Goal: Task Accomplishment & Management: Use online tool/utility

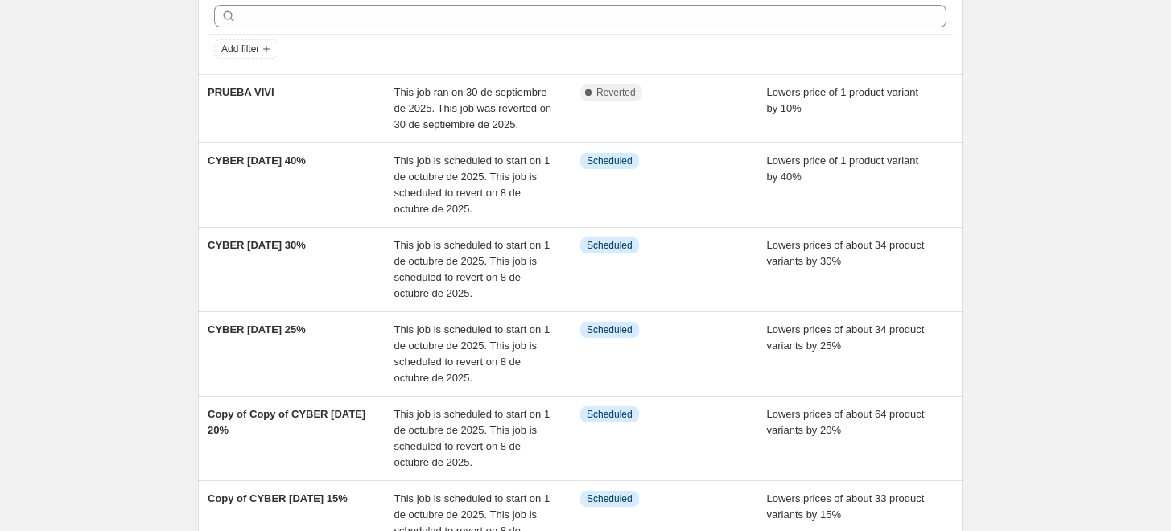
scroll to position [89, 0]
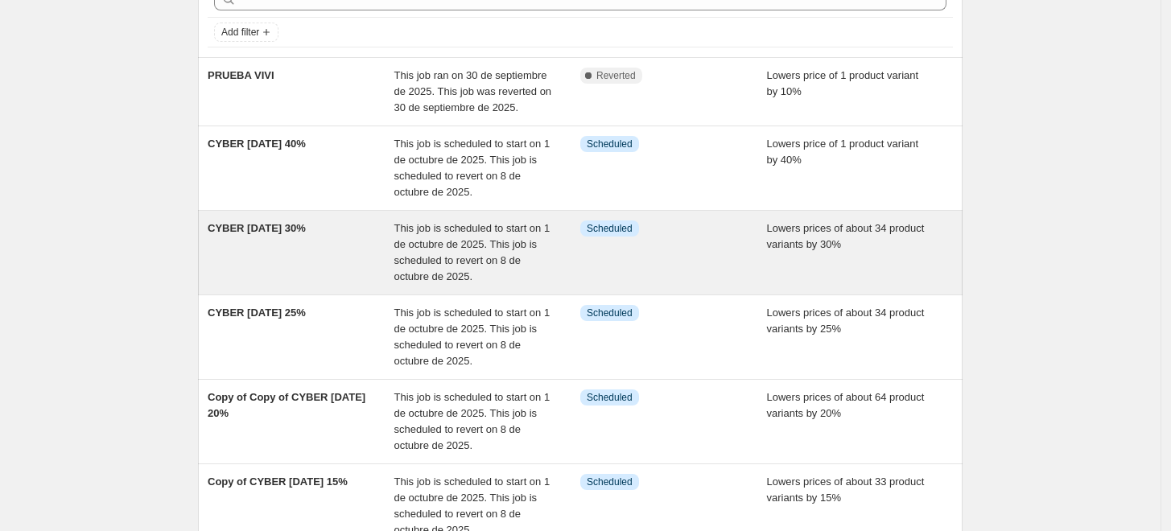
click at [391, 229] on div "CYBER [DATE] 30%" at bounding box center [301, 253] width 187 height 64
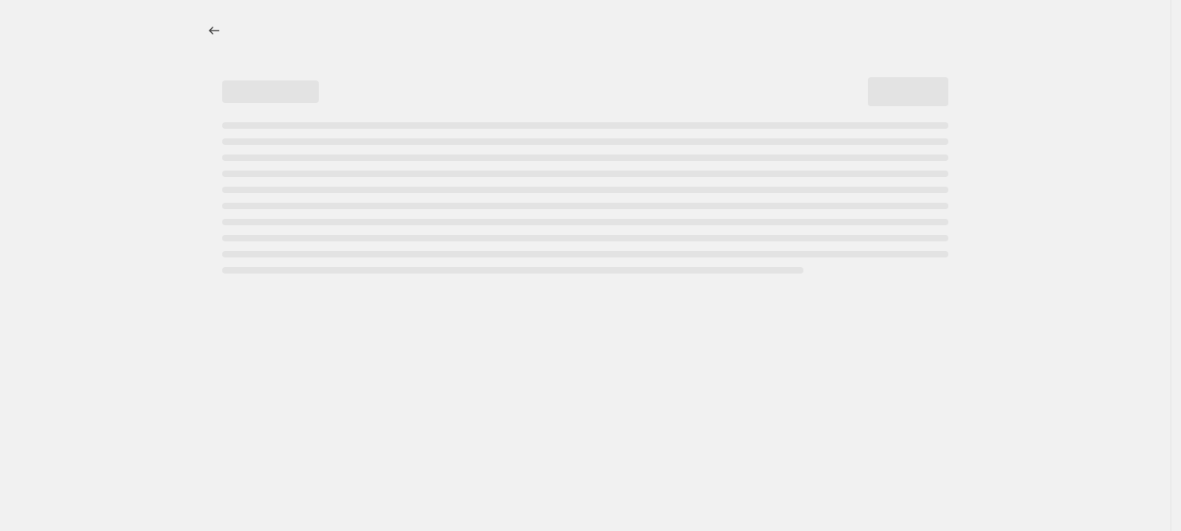
select select "percentage"
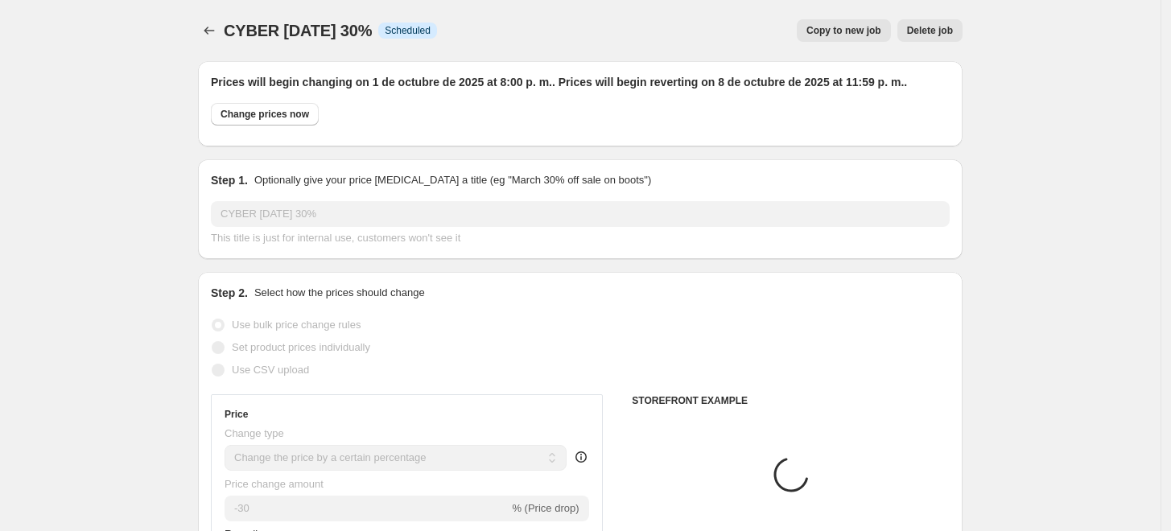
select select "product"
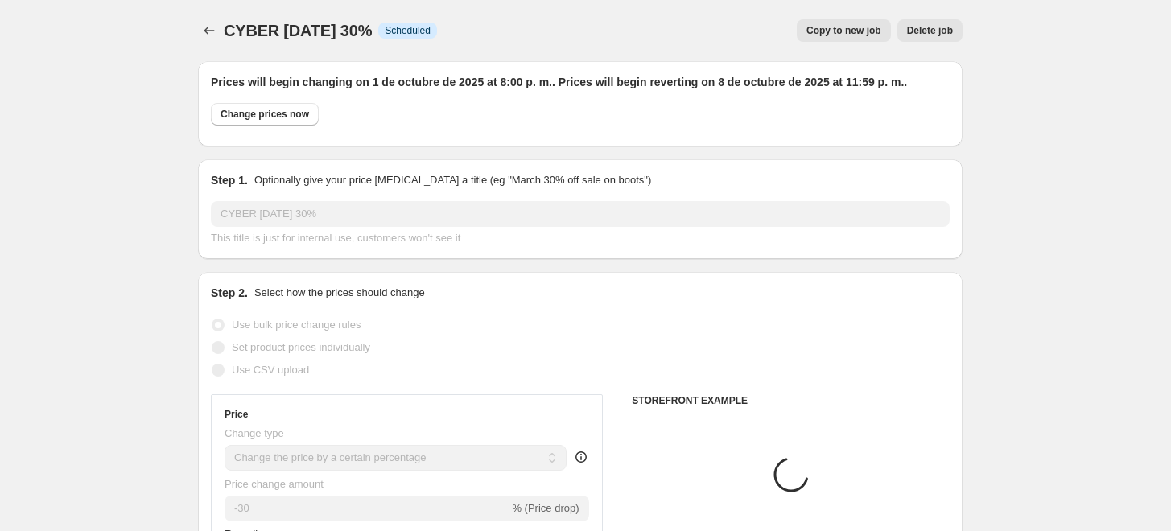
select select "product"
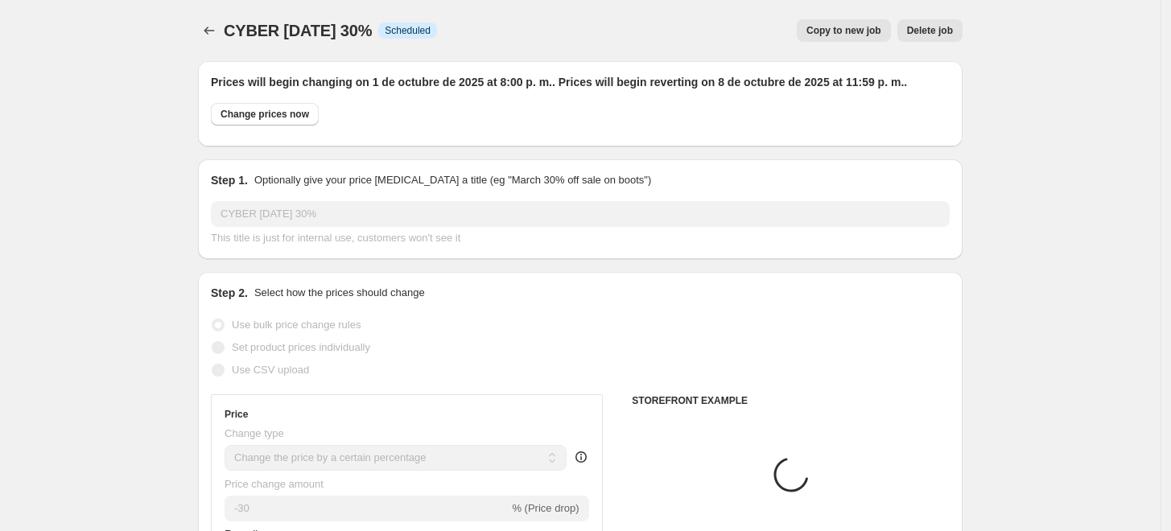
select select "product"
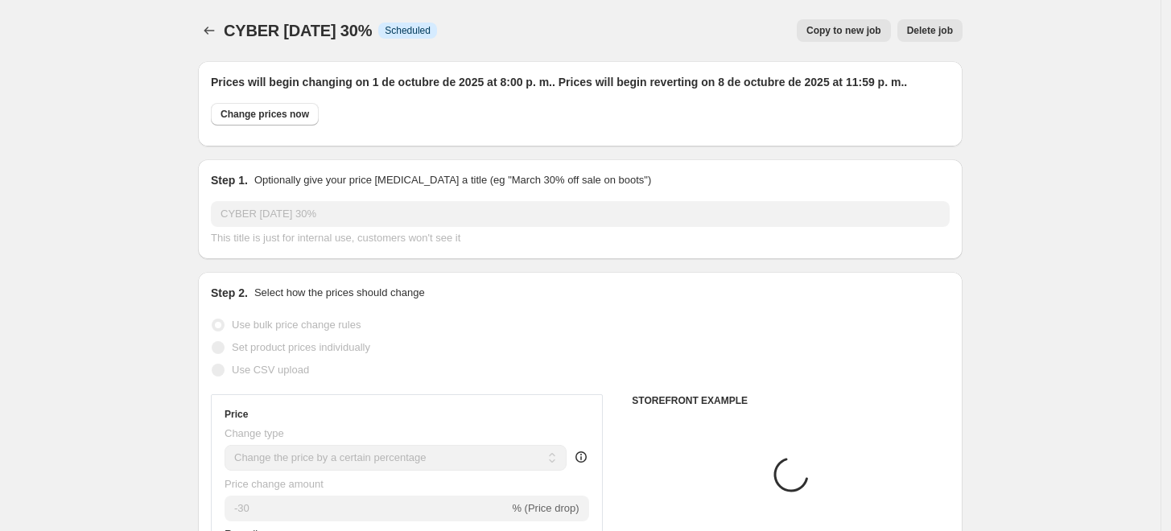
select select "product"
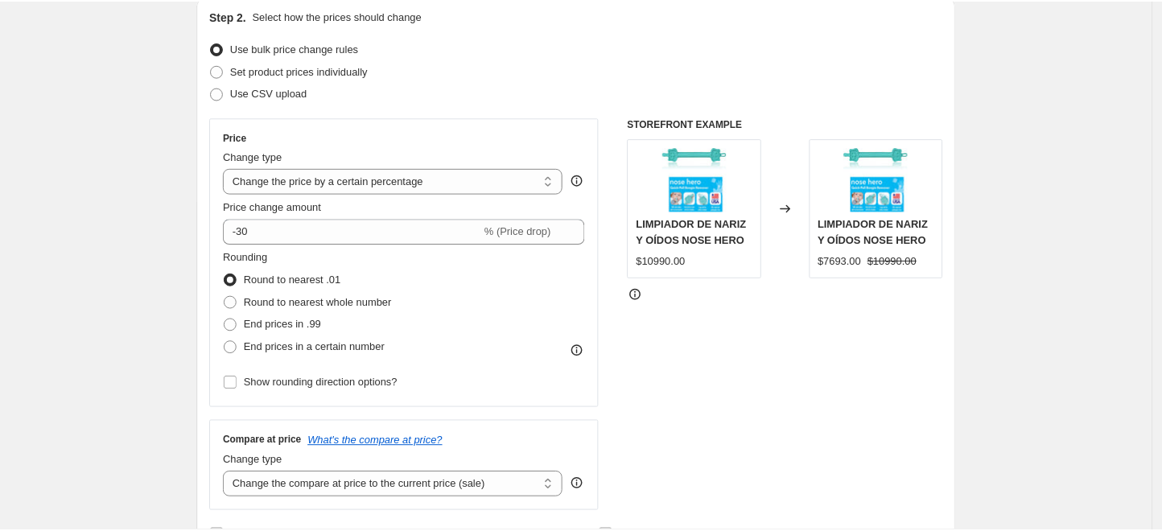
scroll to position [268, 0]
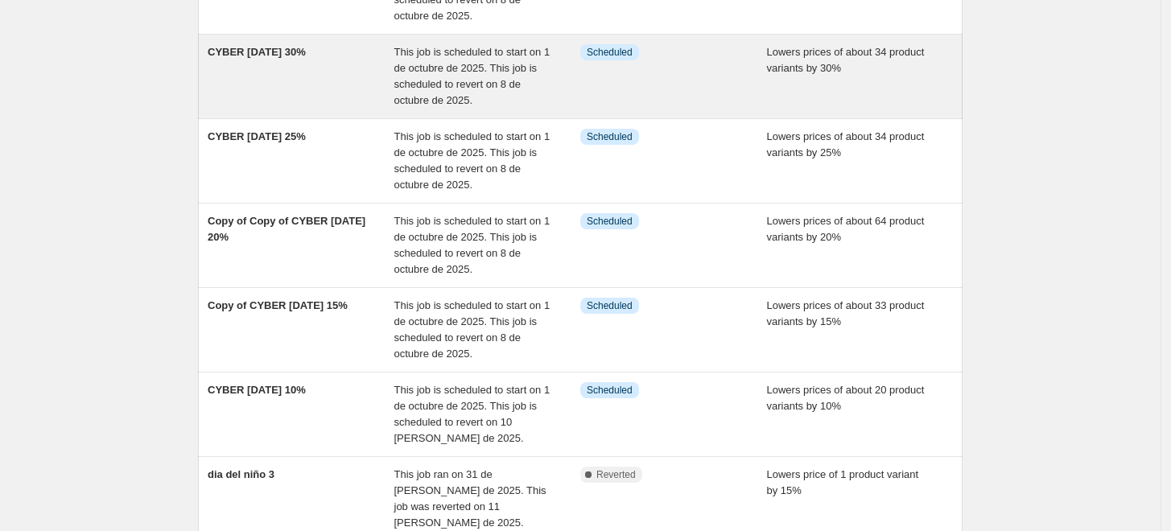
scroll to position [268, 0]
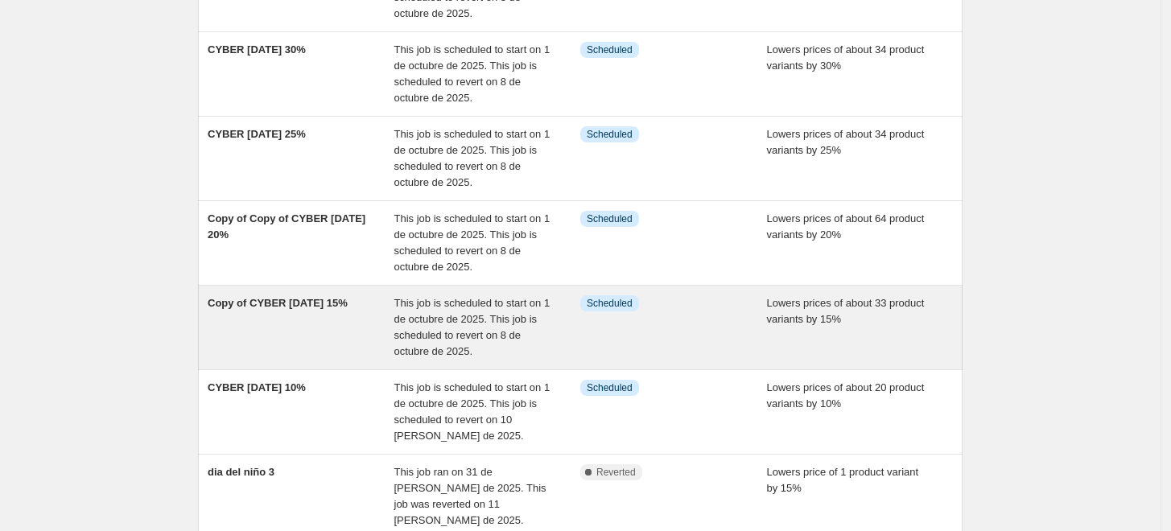
click at [291, 325] on div "Copy of CYBER [DATE] 15%" at bounding box center [301, 327] width 187 height 64
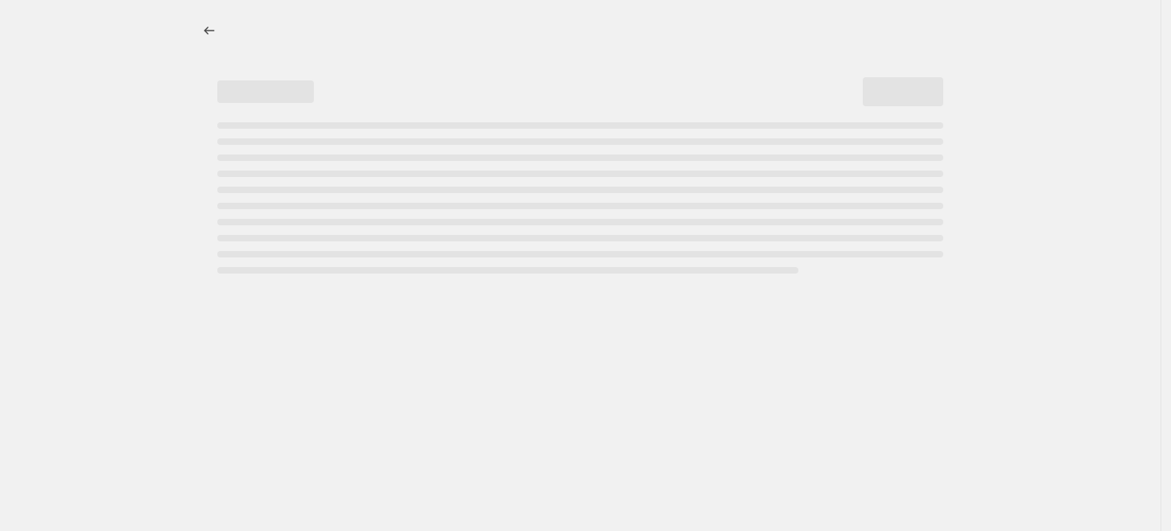
select select "percentage"
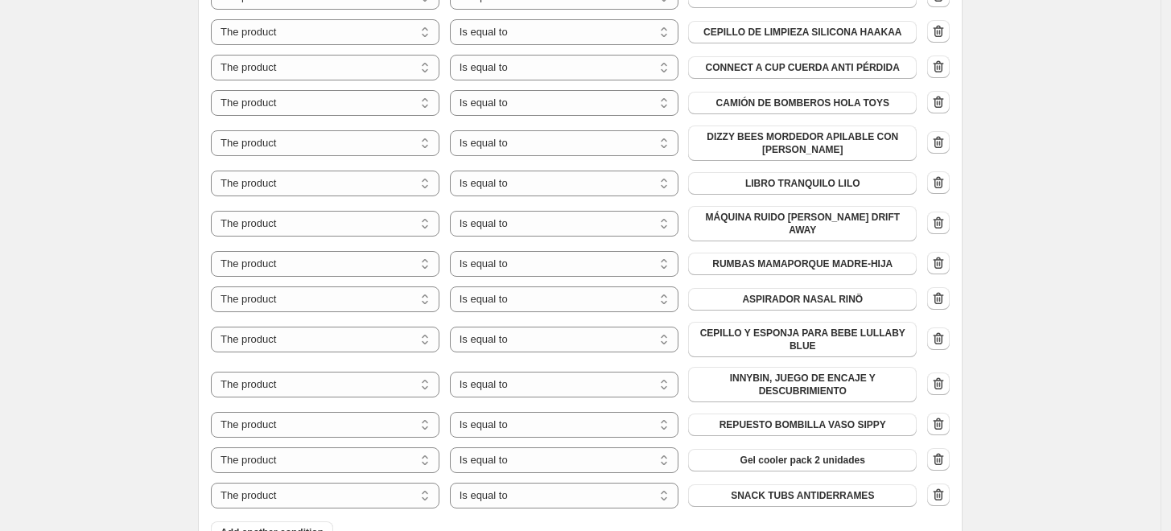
scroll to position [1251, 0]
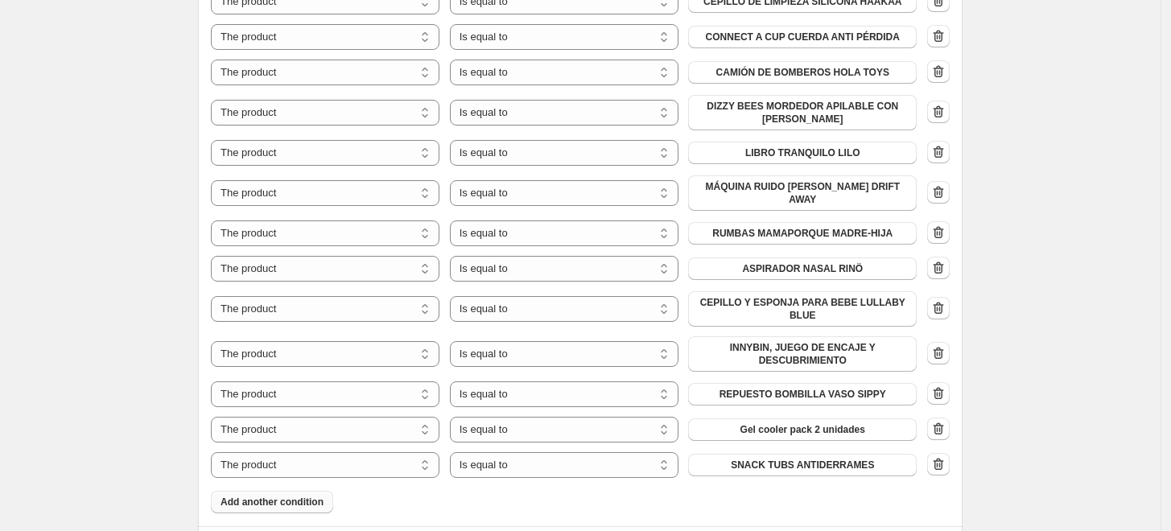
click at [307, 496] on span "Add another condition" at bounding box center [272, 502] width 103 height 13
click at [935, 492] on icon "button" at bounding box center [938, 500] width 16 height 16
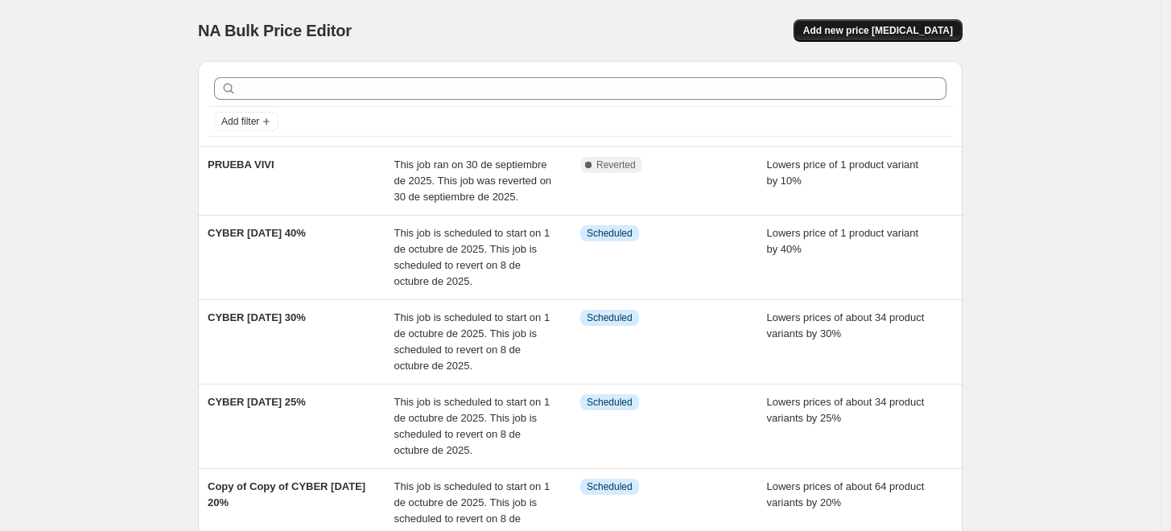
click at [886, 32] on span "Add new price change job" at bounding box center [878, 30] width 150 height 13
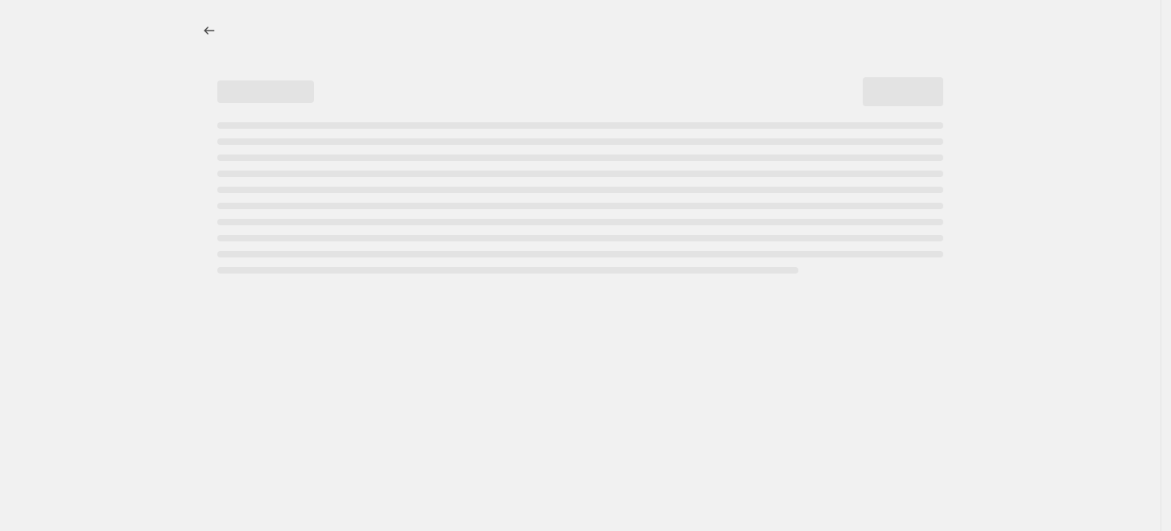
select select "percentage"
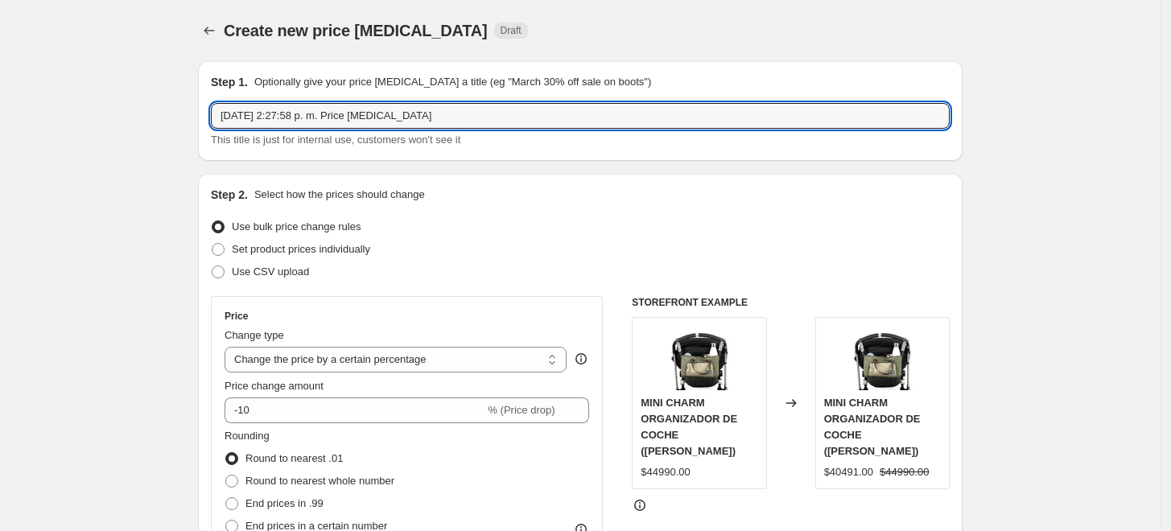
drag, startPoint x: 424, startPoint y: 116, endPoint x: 204, endPoint y: 115, distance: 219.7
click at [204, 115] on div "Step 1. Optionally give your price change job a title (eg "March 30% off sale o…" at bounding box center [580, 111] width 765 height 100
type input "L"
type input "CYBER OCTUBRE 2025"
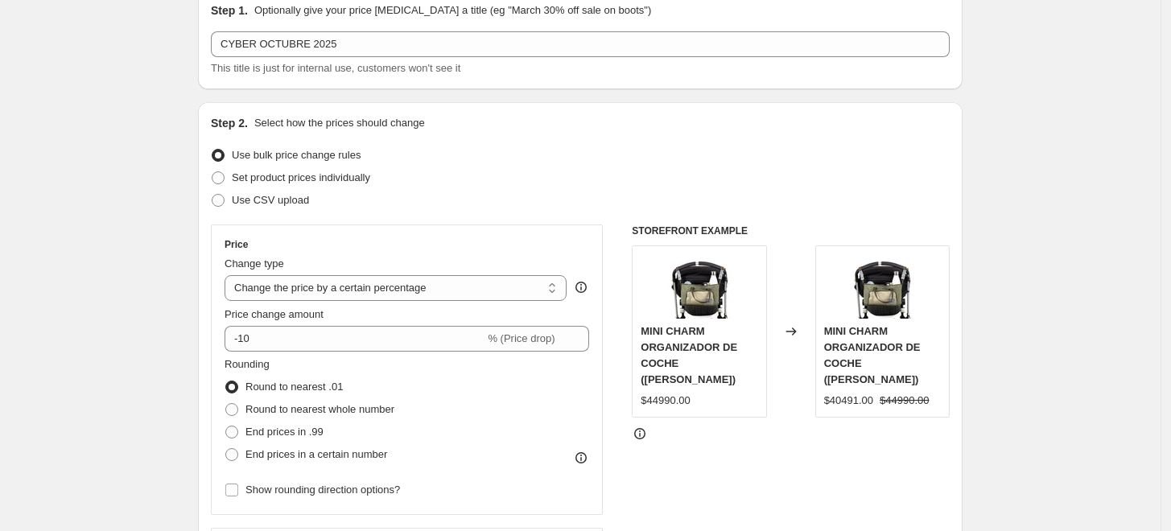
scroll to position [179, 0]
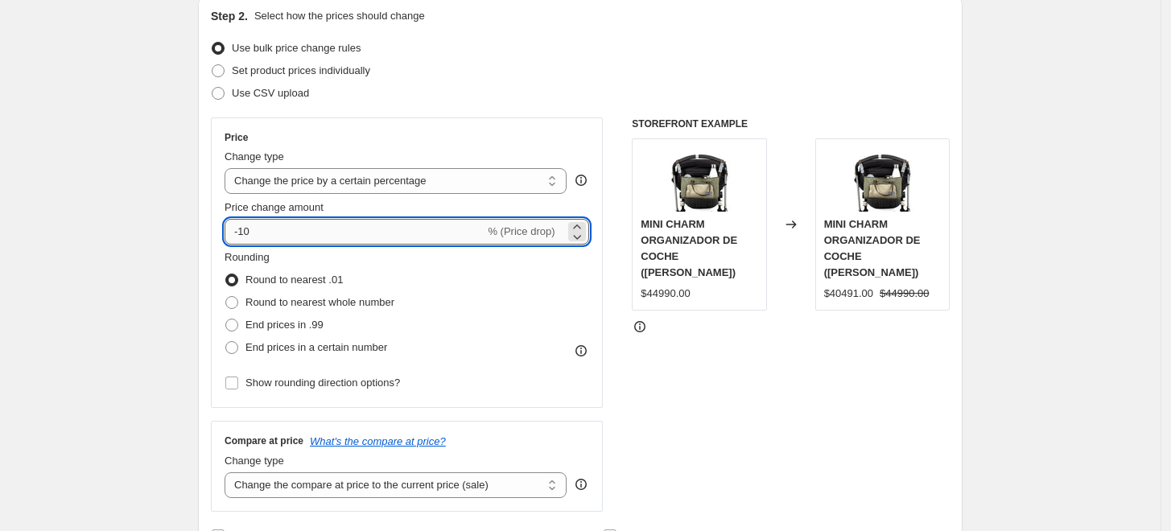
click at [274, 232] on input "-10" at bounding box center [355, 232] width 260 height 26
type input "-15"
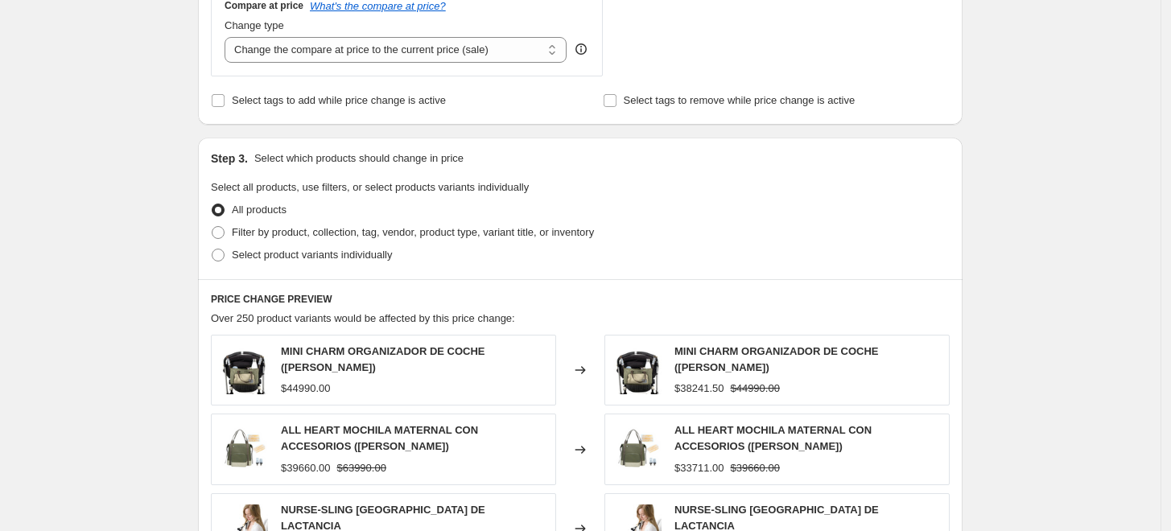
scroll to position [625, 0]
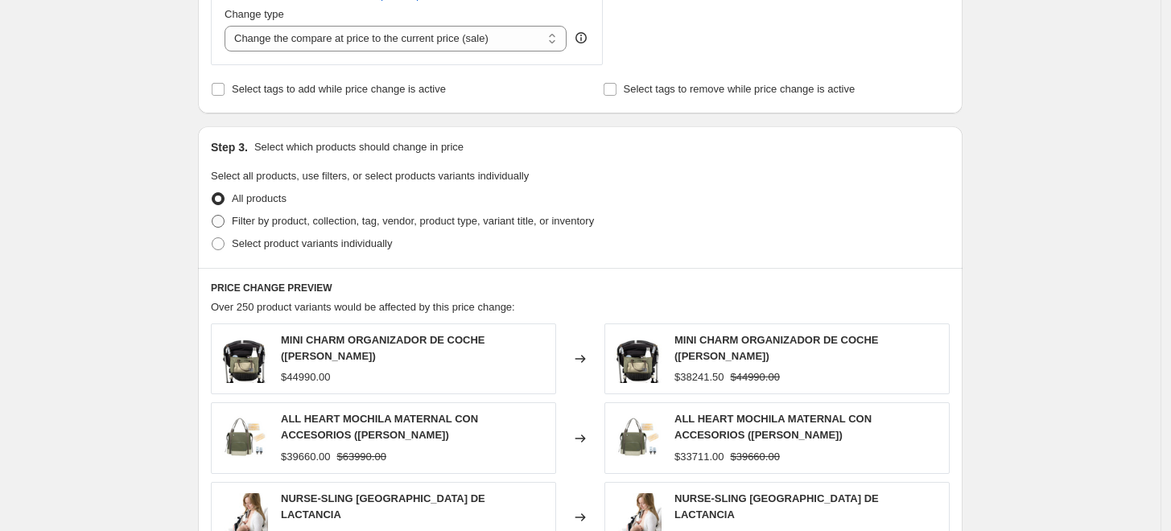
click at [221, 222] on span at bounding box center [218, 221] width 13 height 13
click at [212, 216] on input "Filter by product, collection, tag, vendor, product type, variant title, or inv…" at bounding box center [212, 215] width 1 height 1
radio input "true"
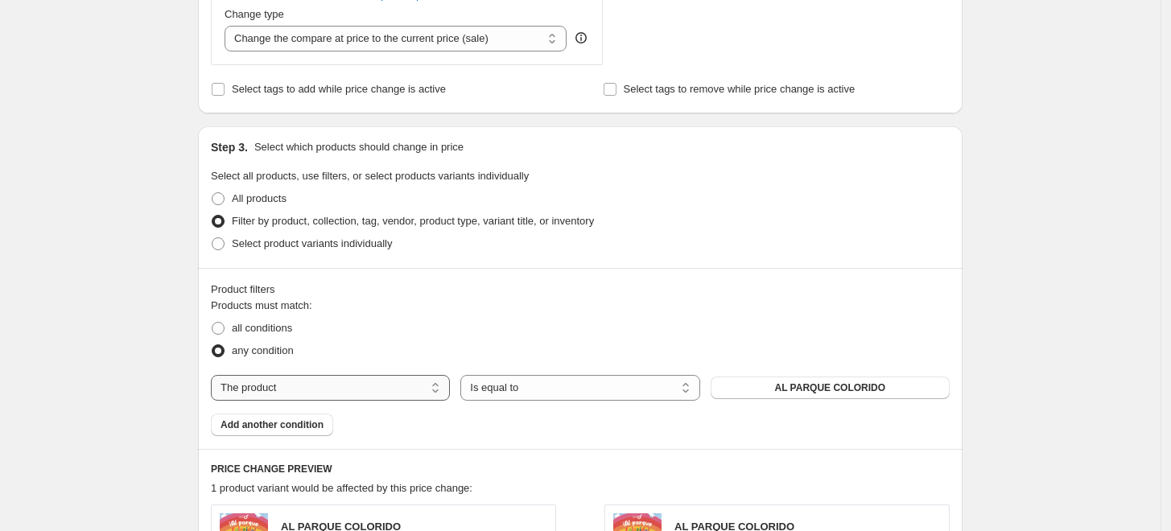
click at [308, 398] on select "The product The product's collection The product's tag The product's vendor The…" at bounding box center [330, 388] width 239 height 26
select select "collection"
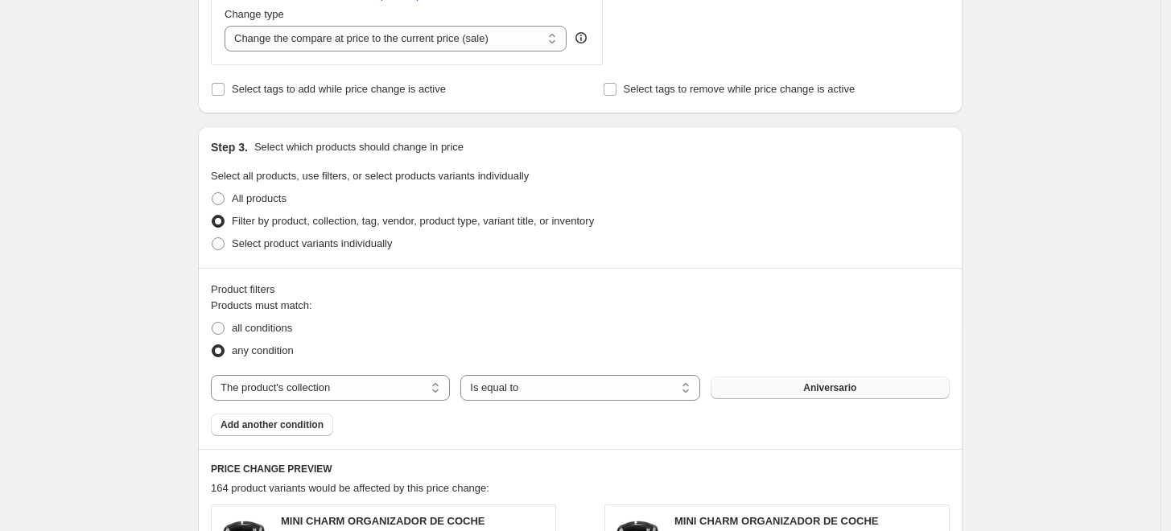
click at [773, 385] on button "Aniversario" at bounding box center [830, 388] width 239 height 23
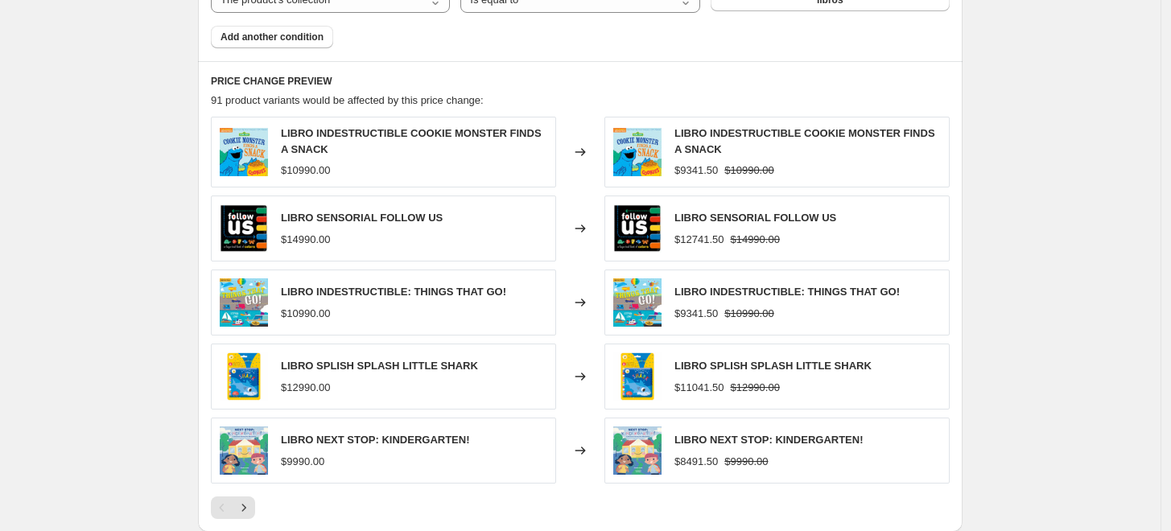
scroll to position [983, 0]
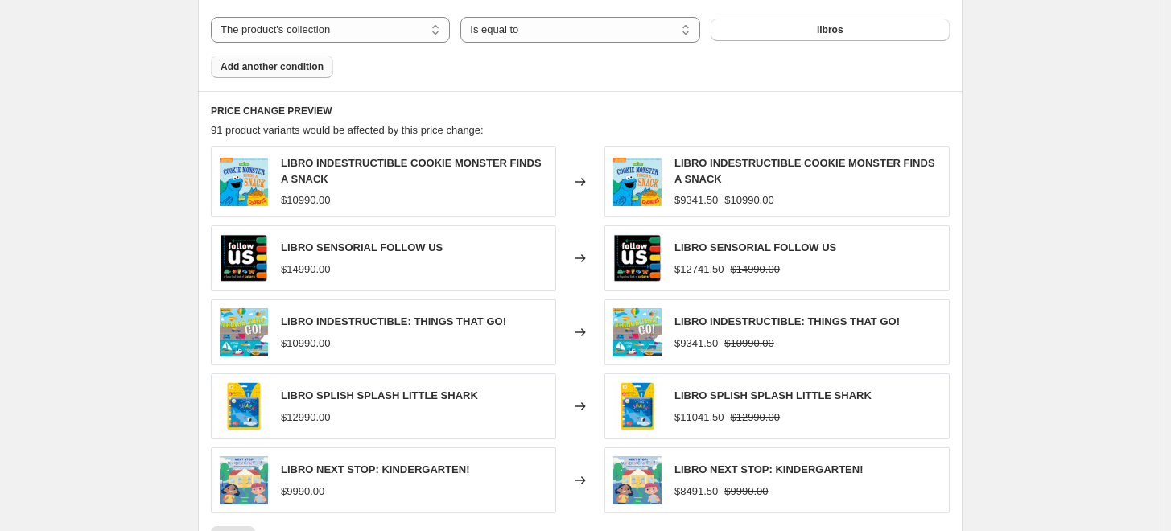
click at [257, 60] on button "Add another condition" at bounding box center [272, 67] width 122 height 23
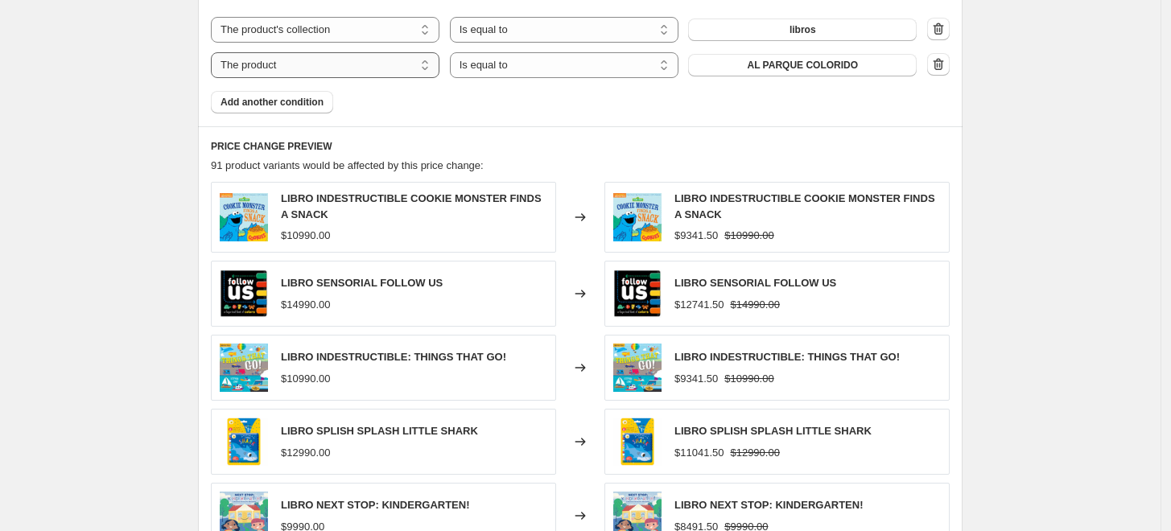
click at [369, 61] on select "The product The product's collection The product's tag The product's vendor The…" at bounding box center [325, 65] width 229 height 26
select select "vendor"
click at [713, 68] on button "ABOC" at bounding box center [802, 65] width 229 height 23
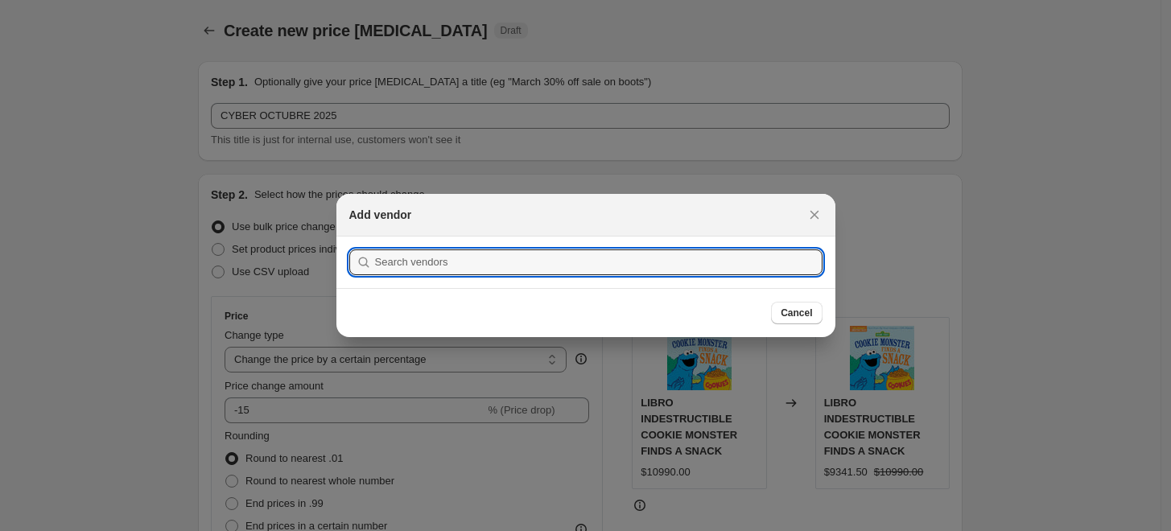
scroll to position [0, 0]
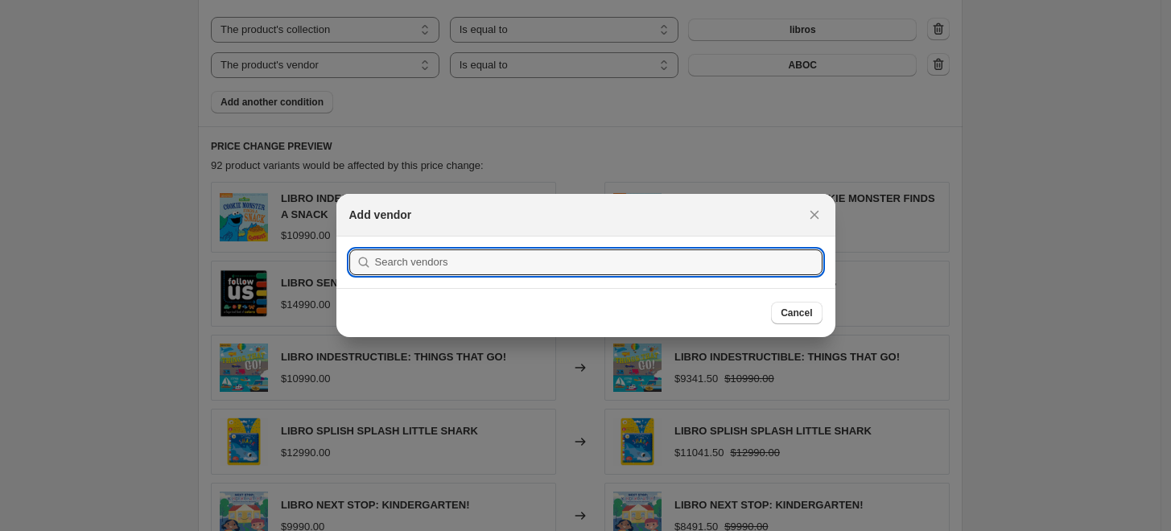
click at [668, 64] on div at bounding box center [585, 265] width 1171 height 531
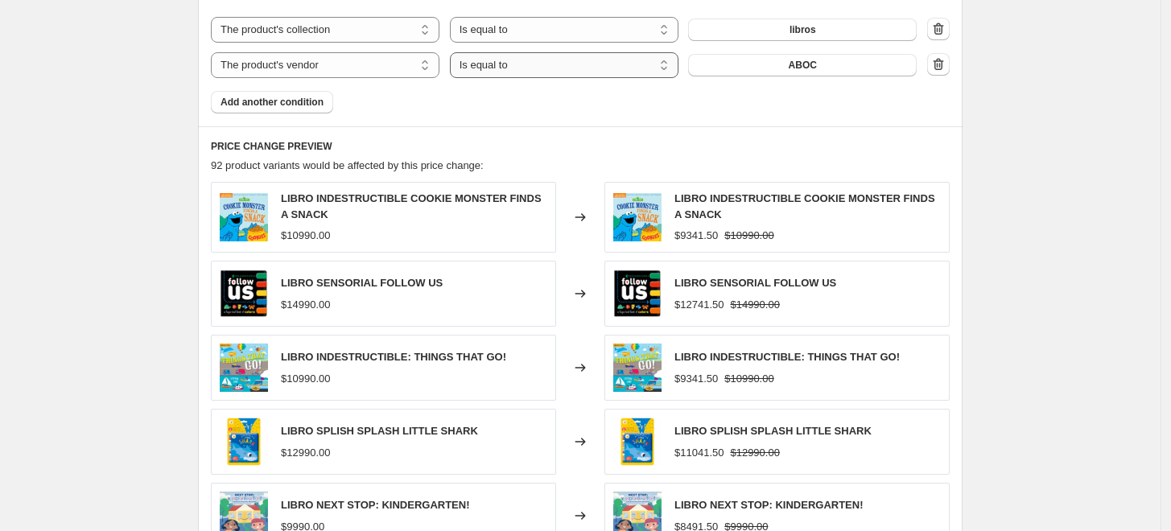
click at [668, 64] on select "Is equal to Is not equal to" at bounding box center [564, 65] width 229 height 26
select select "not_equal"
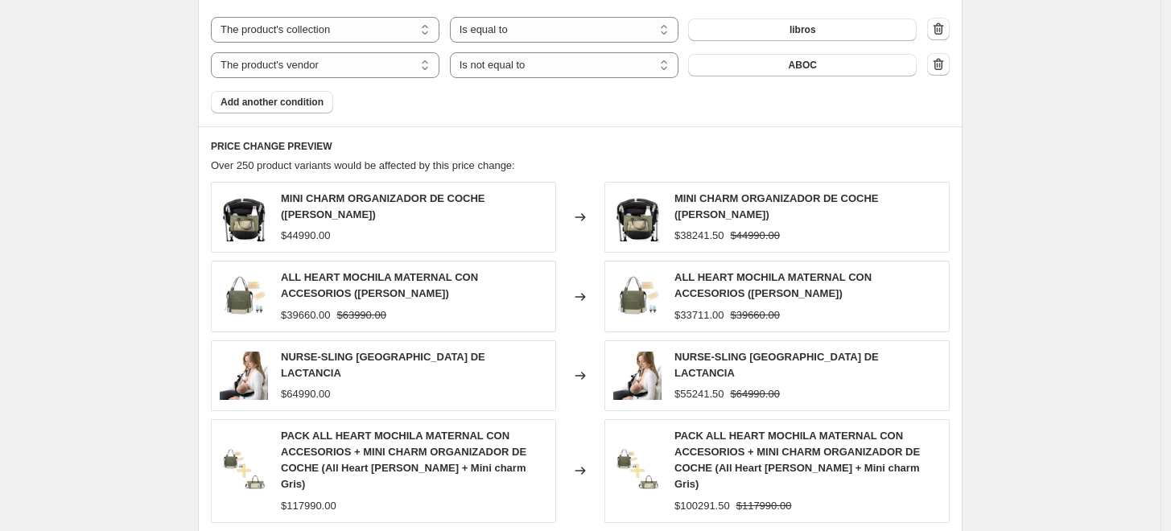
click at [769, 63] on button "ABOC" at bounding box center [802, 65] width 229 height 23
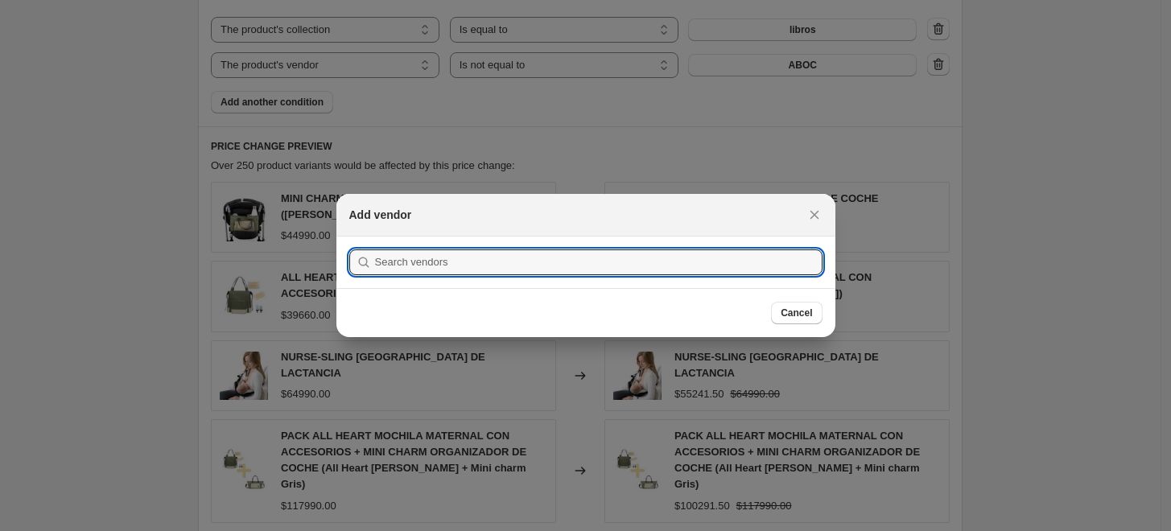
scroll to position [0, 0]
click at [441, 269] on input ":r6h:" at bounding box center [598, 262] width 447 height 26
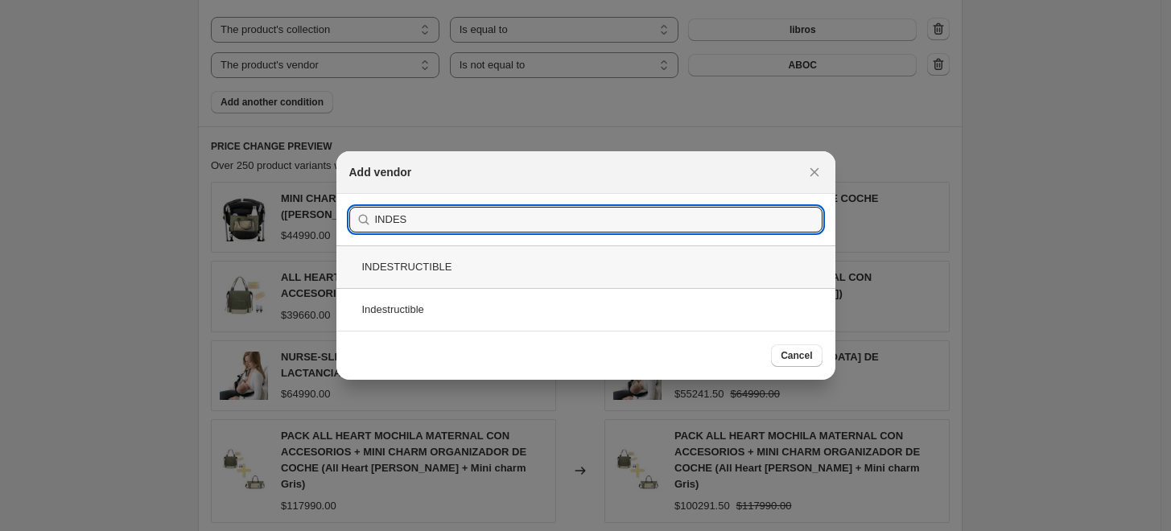
type input "INDES"
click at [493, 269] on div "INDESTRUCTIBLE" at bounding box center [585, 266] width 499 height 43
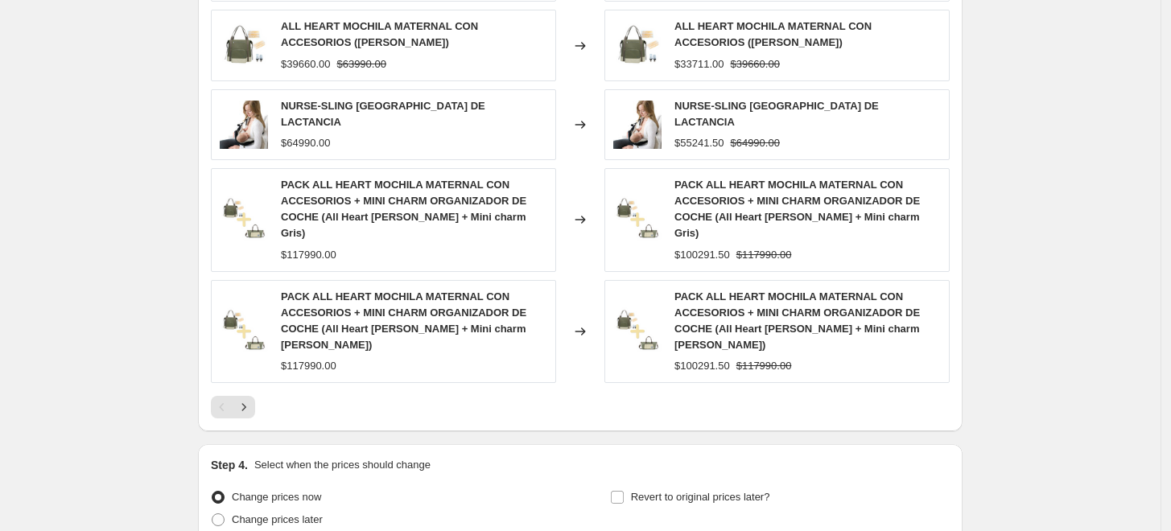
scroll to position [1251, 0]
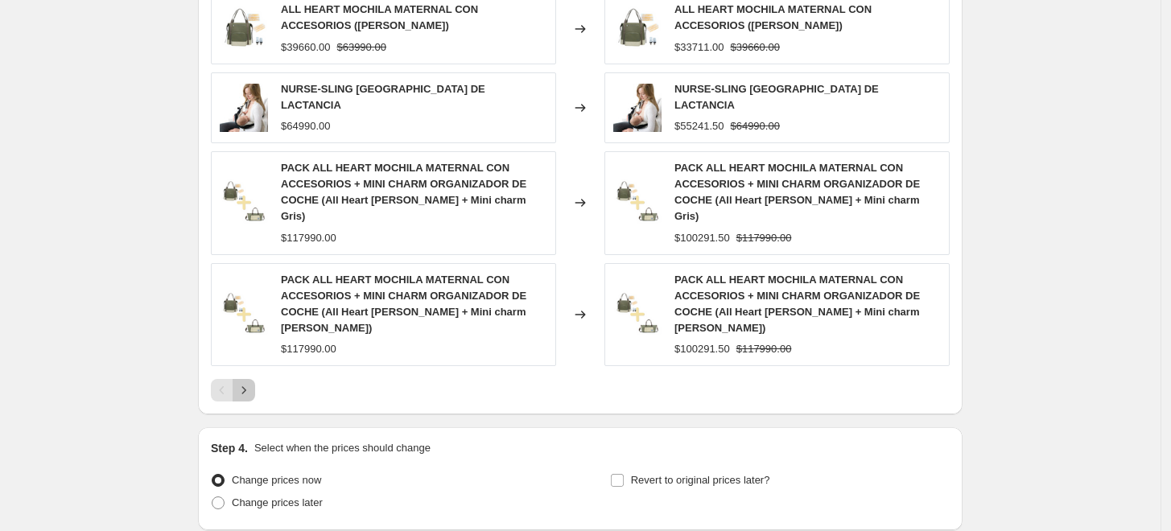
click at [252, 382] on icon "Next" at bounding box center [244, 390] width 16 height 16
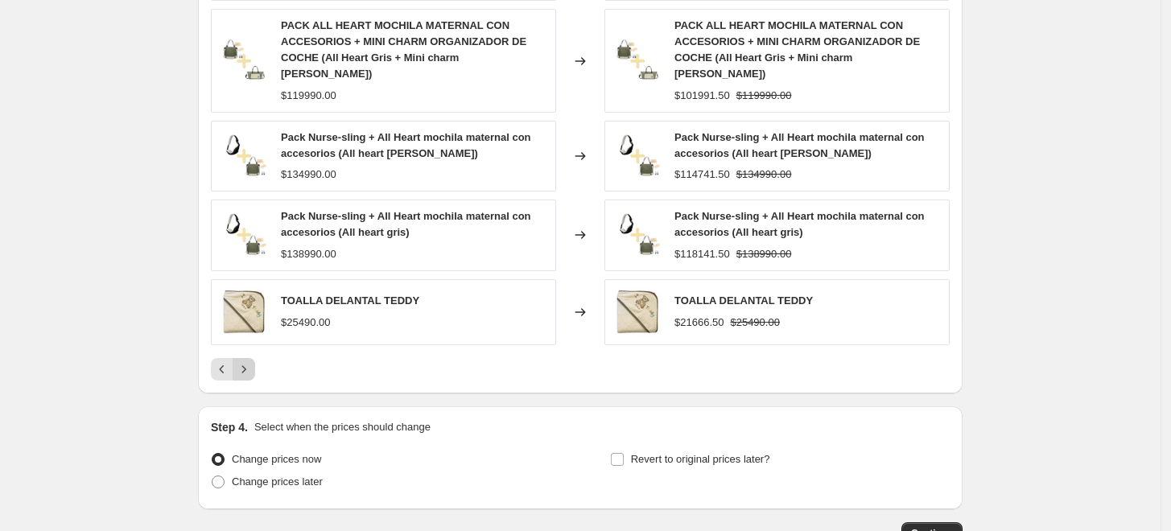
click at [252, 361] on icon "Next" at bounding box center [244, 369] width 16 height 16
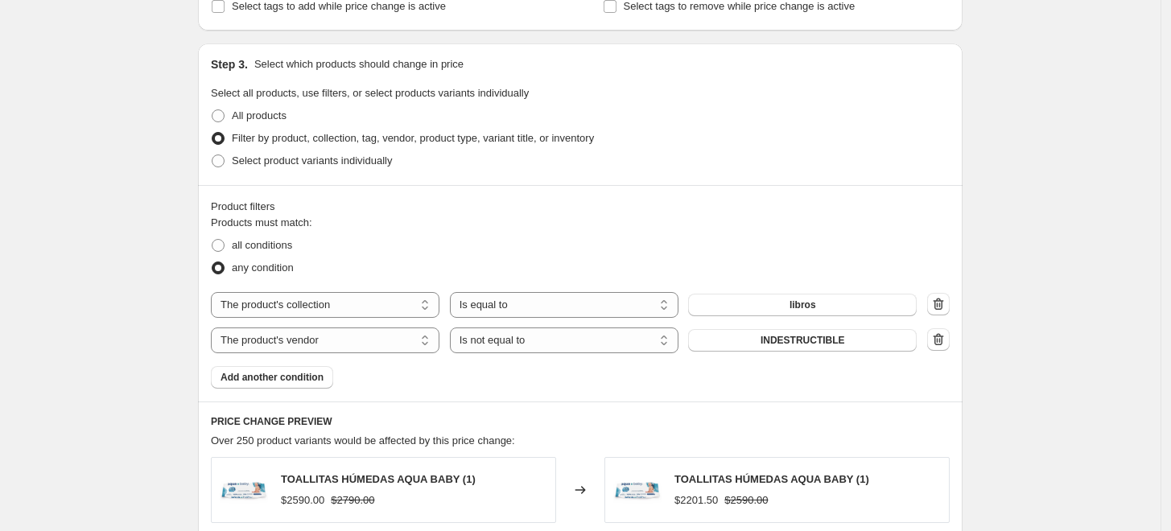
scroll to position [805, 0]
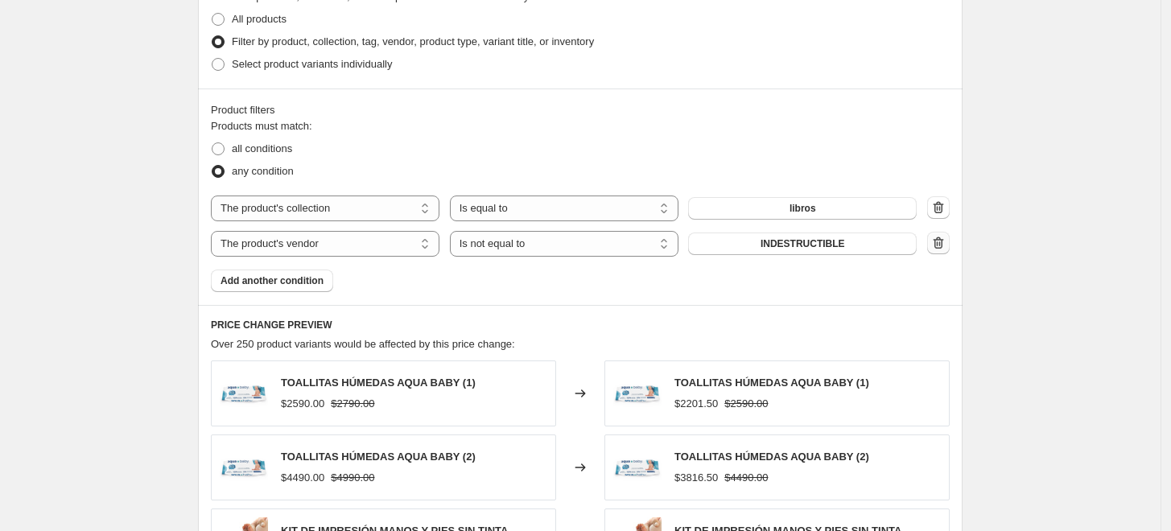
click at [943, 244] on icon "button" at bounding box center [938, 243] width 16 height 16
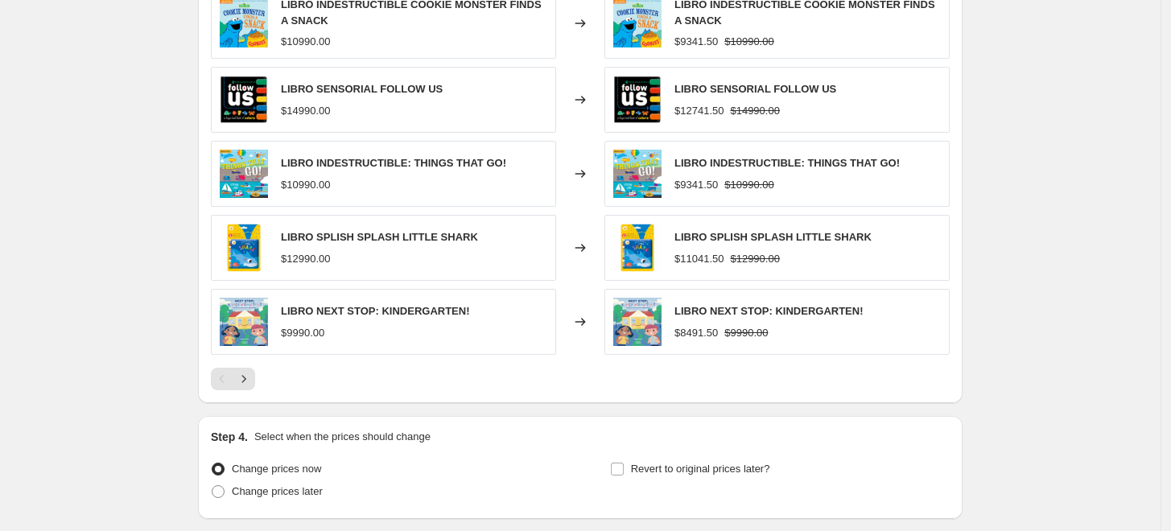
scroll to position [1162, 0]
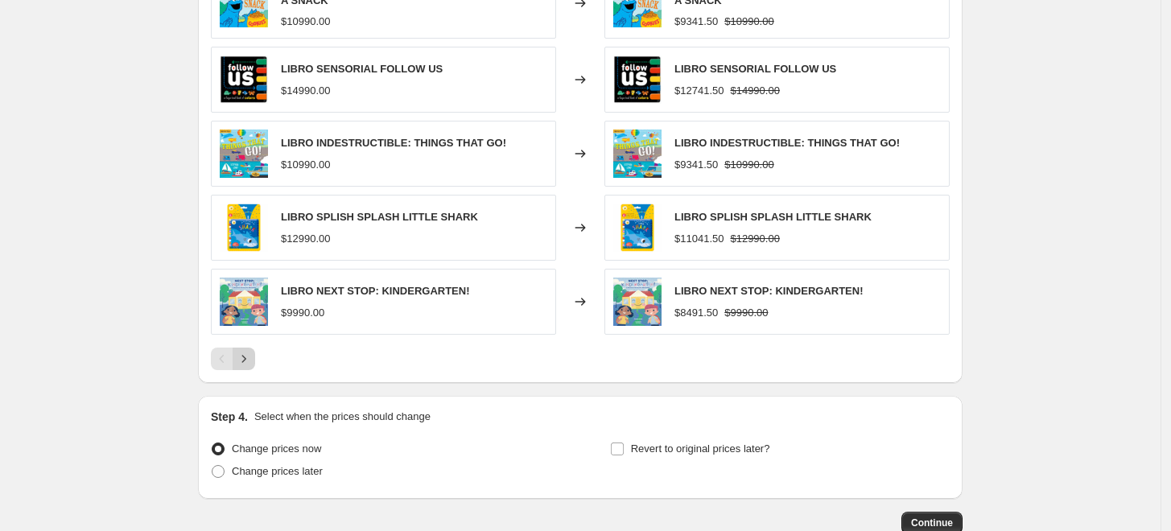
click at [248, 359] on icon "Next" at bounding box center [244, 359] width 16 height 16
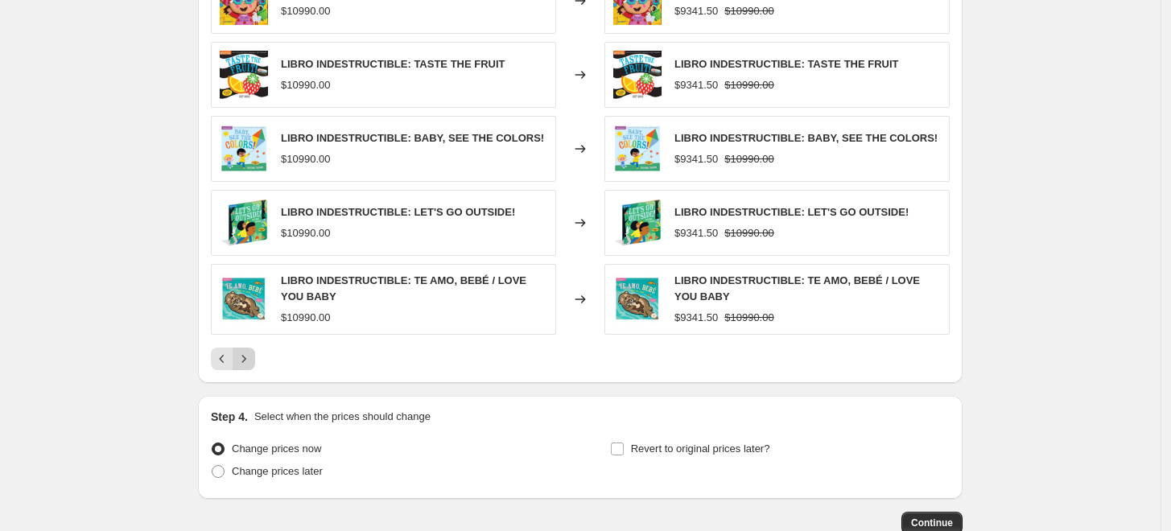
click at [248, 359] on icon "Next" at bounding box center [244, 359] width 16 height 16
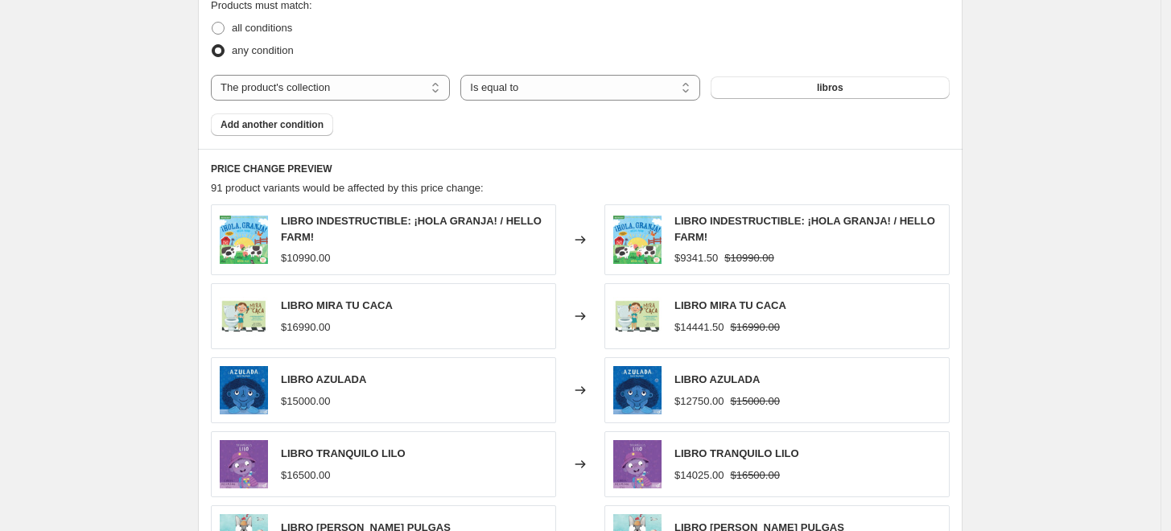
scroll to position [894, 0]
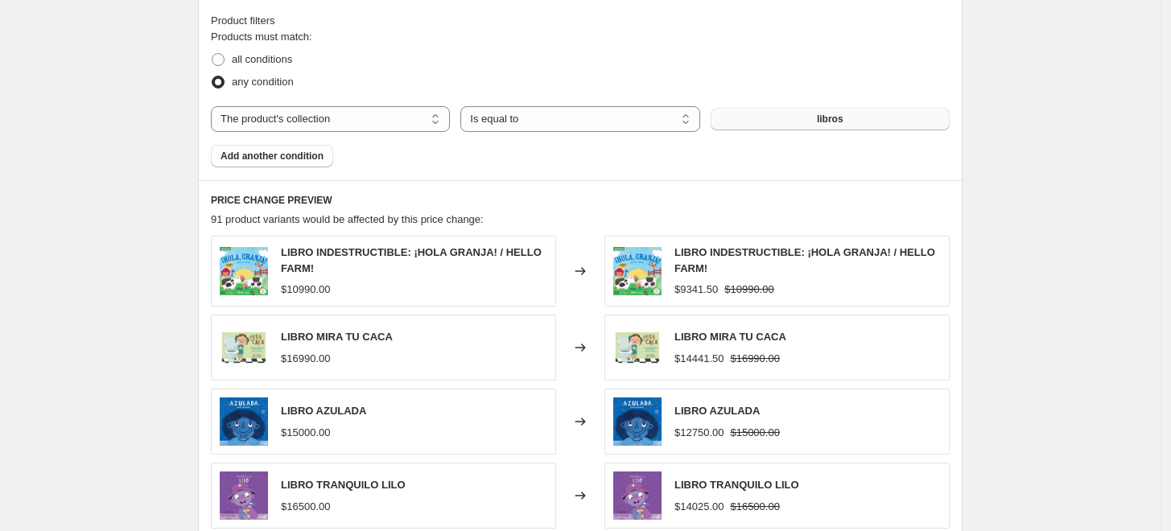
click at [781, 109] on button "libros" at bounding box center [830, 119] width 239 height 23
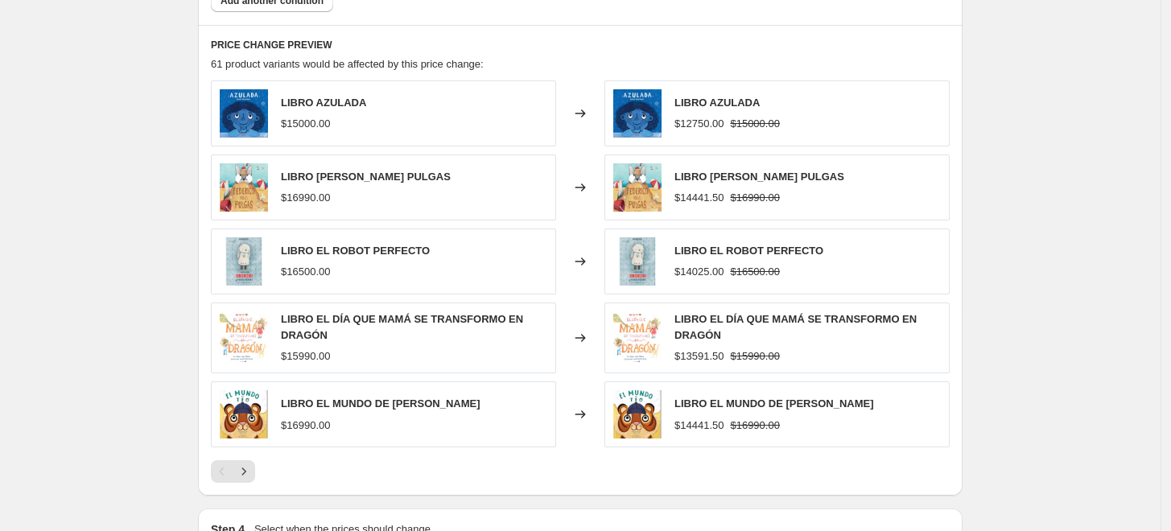
scroll to position [1073, 0]
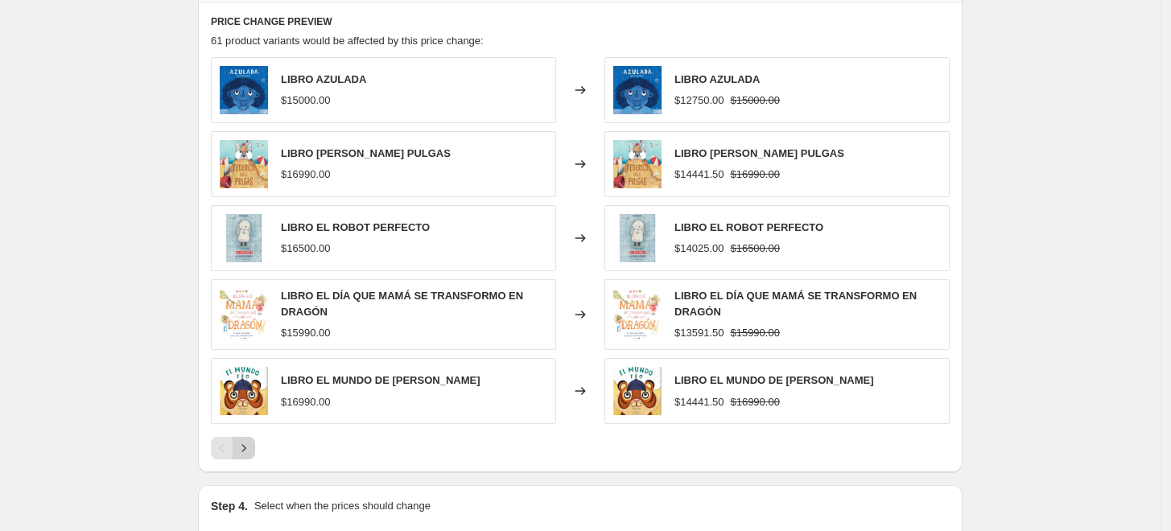
click at [255, 447] on button "Next" at bounding box center [244, 448] width 23 height 23
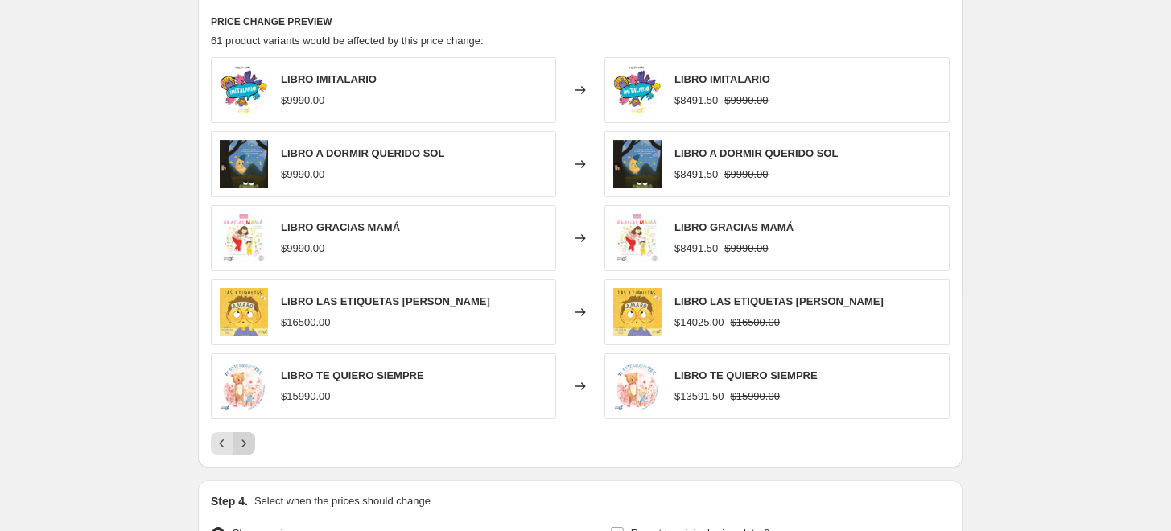
click at [255, 447] on button "Next" at bounding box center [244, 443] width 23 height 23
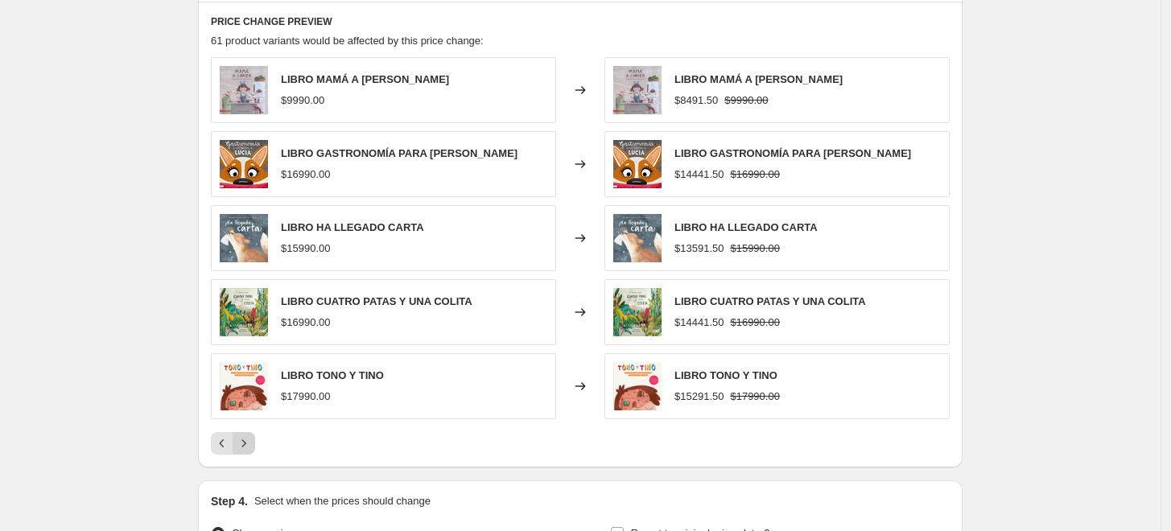
click at [255, 447] on button "Next" at bounding box center [244, 443] width 23 height 23
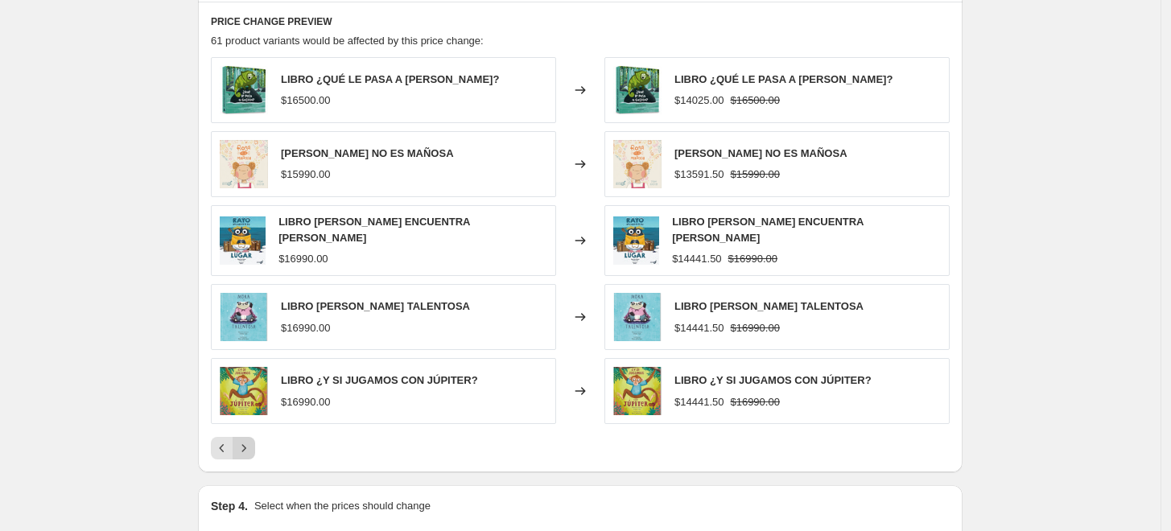
click at [255, 447] on button "Next" at bounding box center [244, 448] width 23 height 23
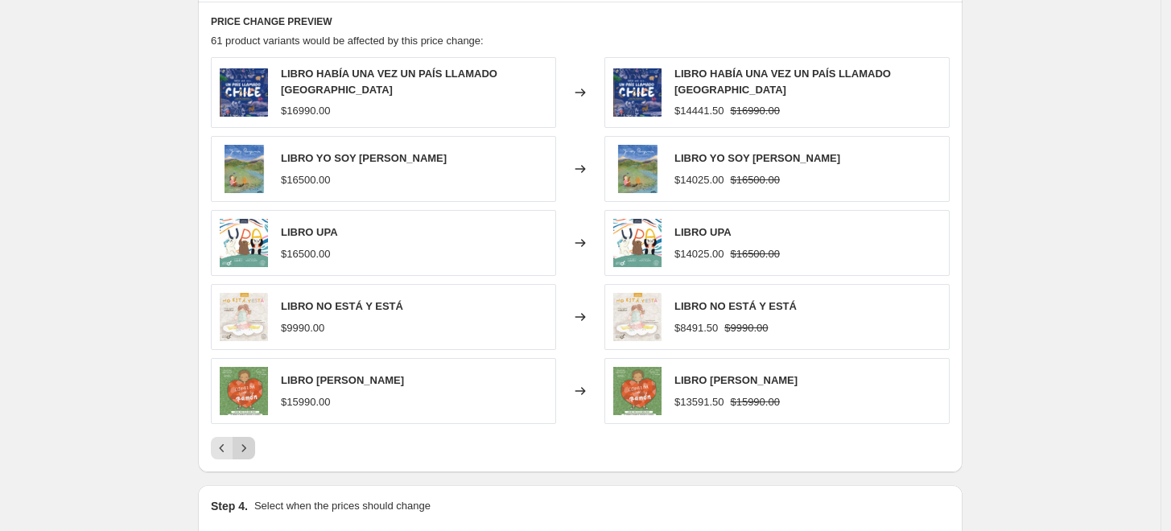
click at [255, 447] on button "Next" at bounding box center [244, 448] width 23 height 23
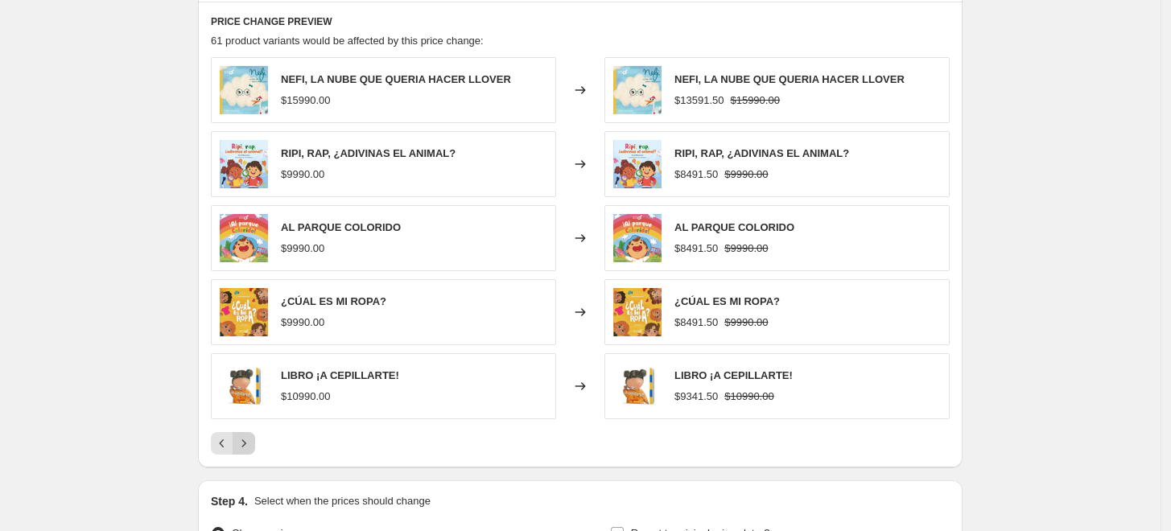
click at [255, 447] on button "Next" at bounding box center [244, 443] width 23 height 23
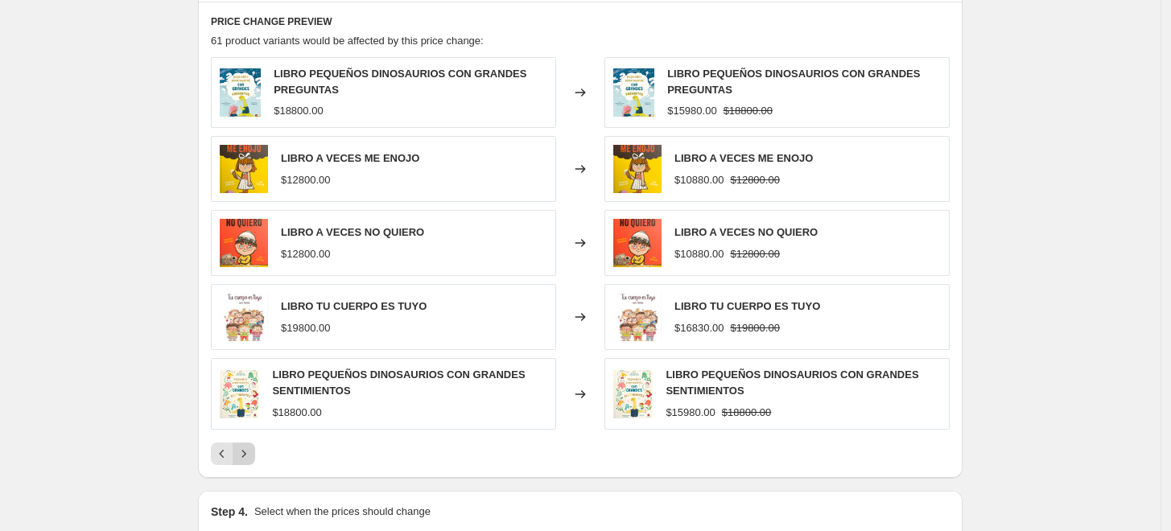
click at [252, 453] on icon "Next" at bounding box center [244, 454] width 16 height 16
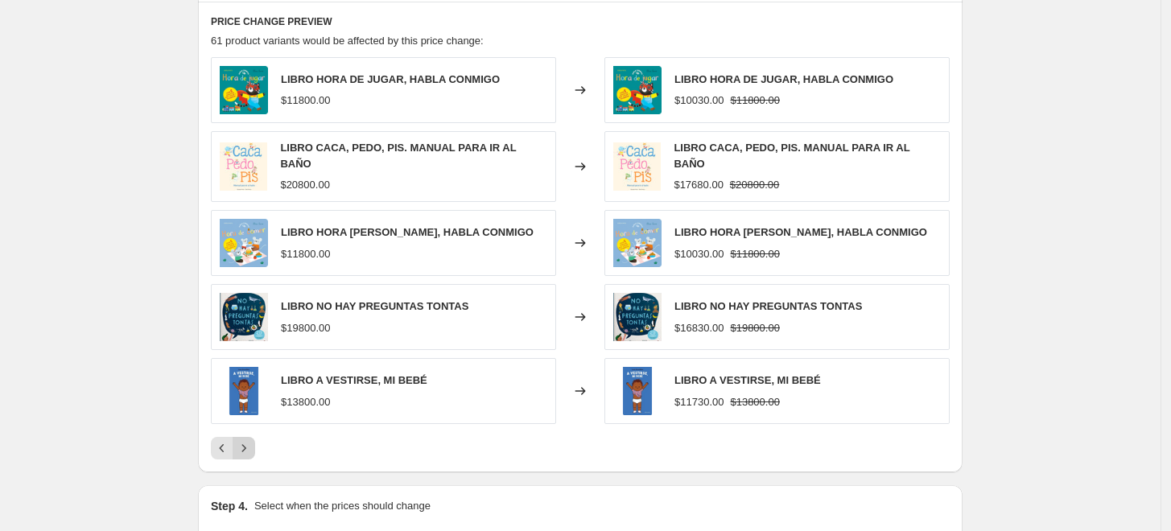
click at [252, 453] on button "Next" at bounding box center [244, 448] width 23 height 23
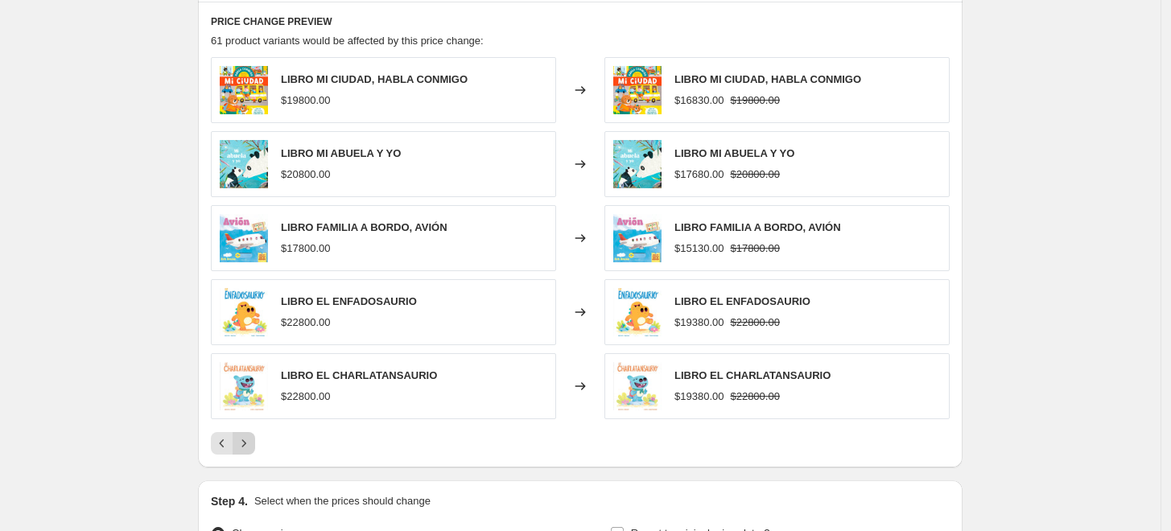
click at [252, 453] on button "Next" at bounding box center [244, 443] width 23 height 23
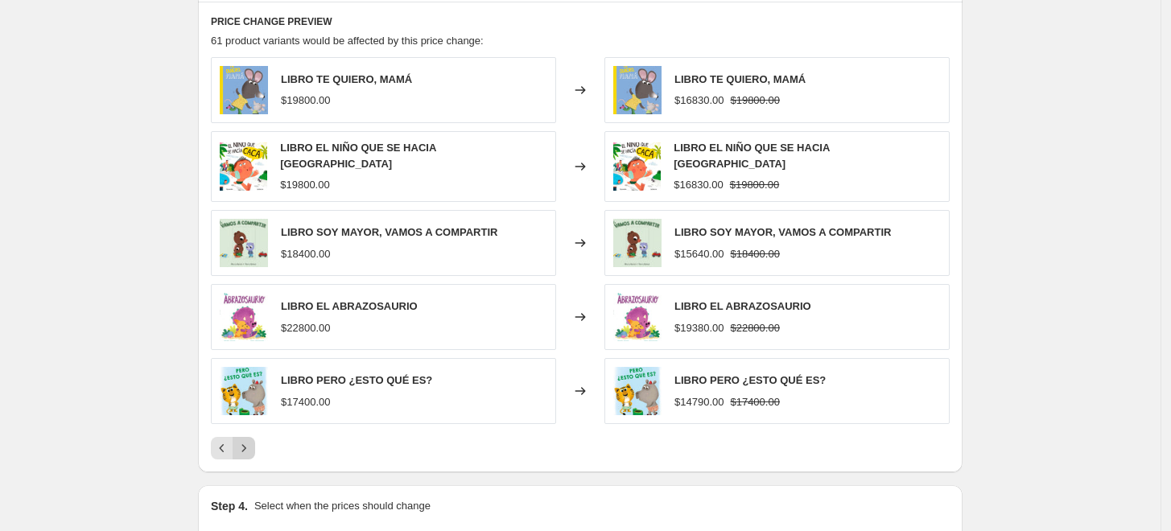
click at [249, 453] on button "Next" at bounding box center [244, 448] width 23 height 23
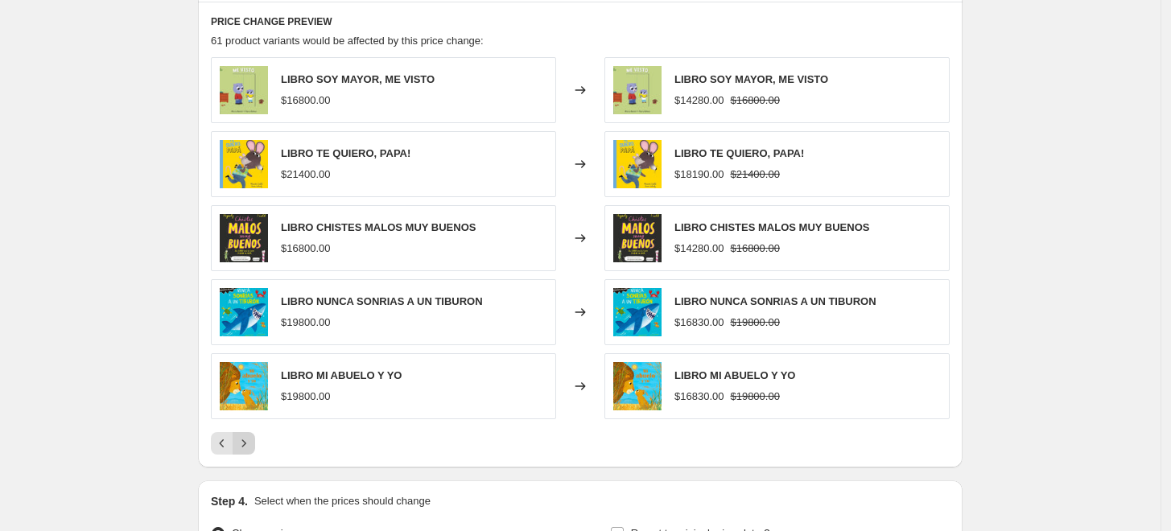
click at [249, 453] on button "Next" at bounding box center [244, 443] width 23 height 23
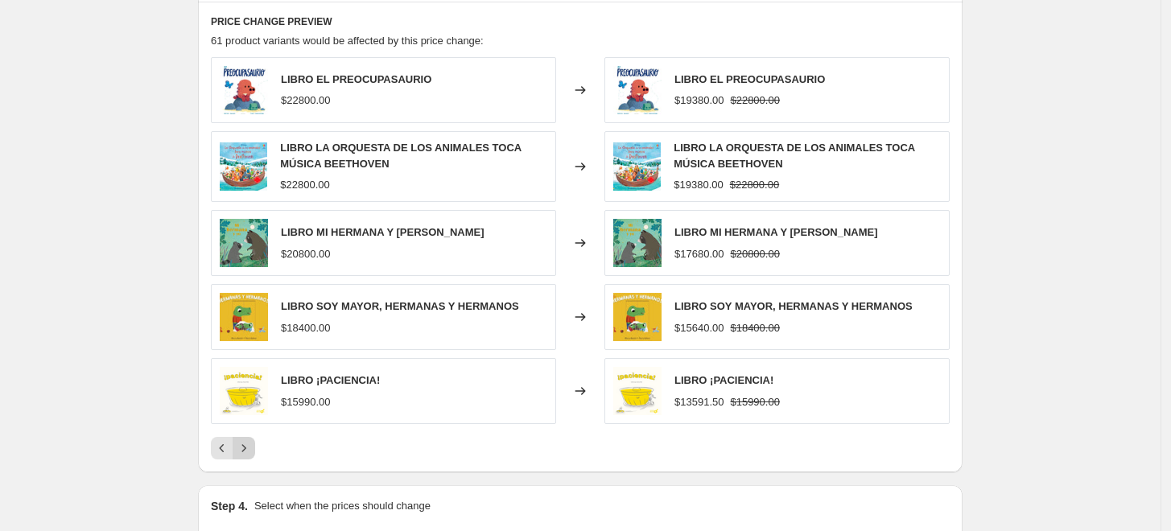
click at [249, 453] on icon "Next" at bounding box center [244, 448] width 16 height 16
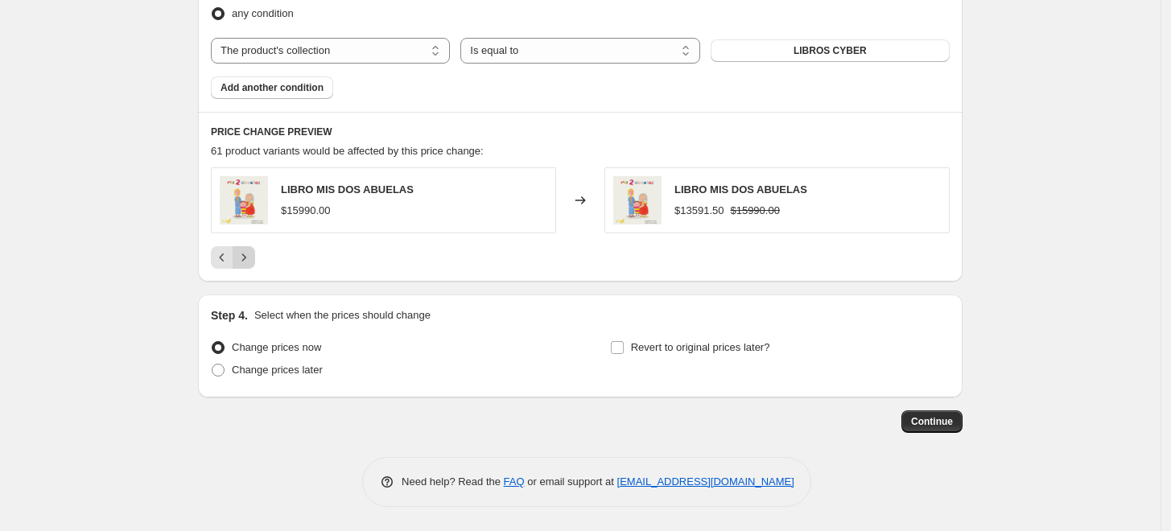
scroll to position [963, 0]
click at [290, 371] on span "Change prices later" at bounding box center [277, 370] width 91 height 12
click at [212, 365] on input "Change prices later" at bounding box center [212, 364] width 1 height 1
radio input "true"
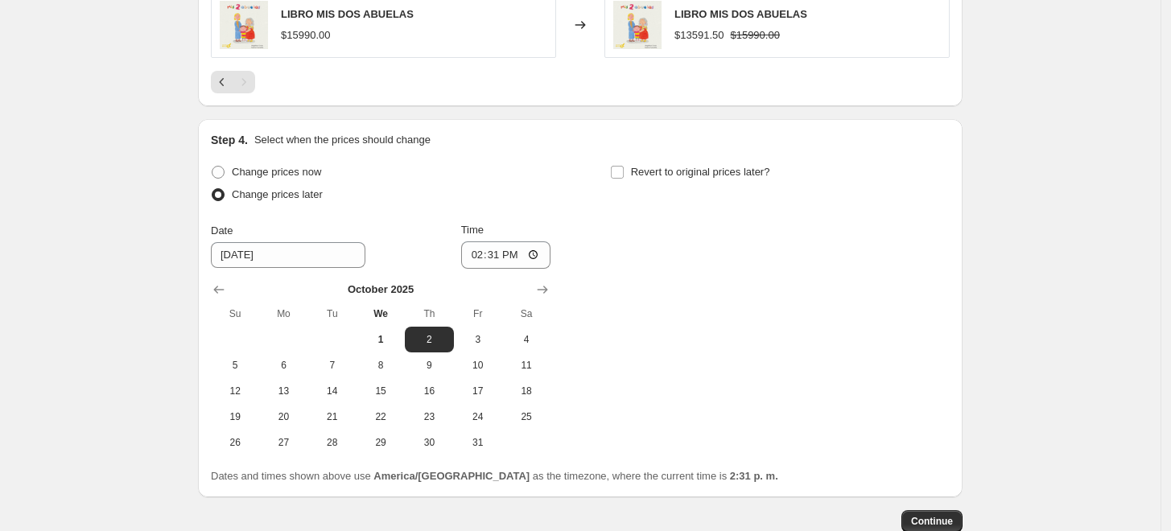
scroll to position [1141, 0]
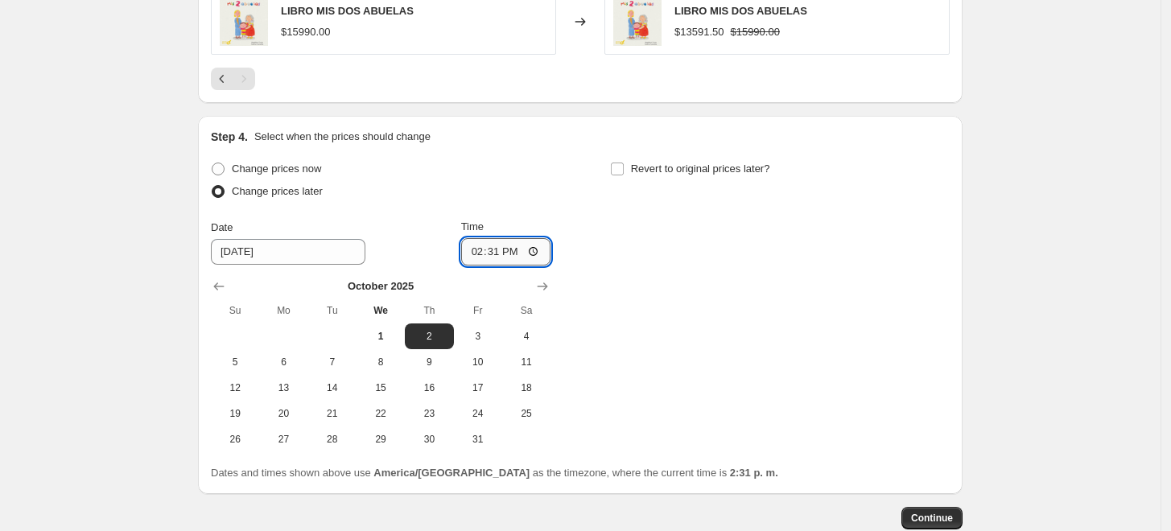
click at [534, 252] on input "14:31" at bounding box center [506, 251] width 90 height 27
type input "21:01"
click at [644, 312] on div "Change prices now Change prices later Date 10/2/2025 Time 21:01 October 2025 Su…" at bounding box center [580, 305] width 739 height 295
click at [622, 170] on input "Revert to original prices later?" at bounding box center [617, 169] width 13 height 13
checkbox input "true"
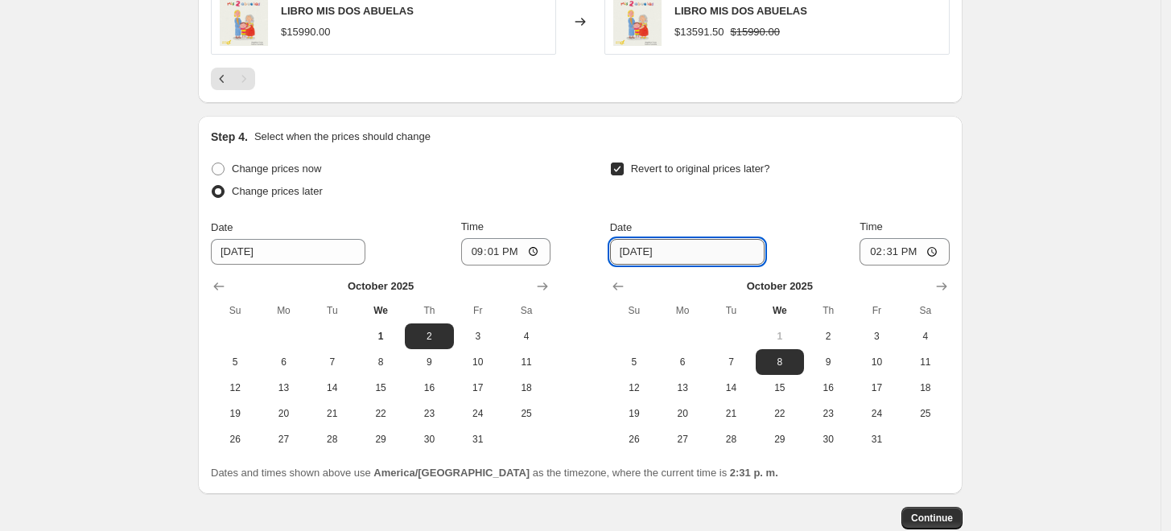
click at [671, 251] on input "[DATE]" at bounding box center [687, 252] width 155 height 26
click at [791, 371] on button "8" at bounding box center [780, 362] width 48 height 26
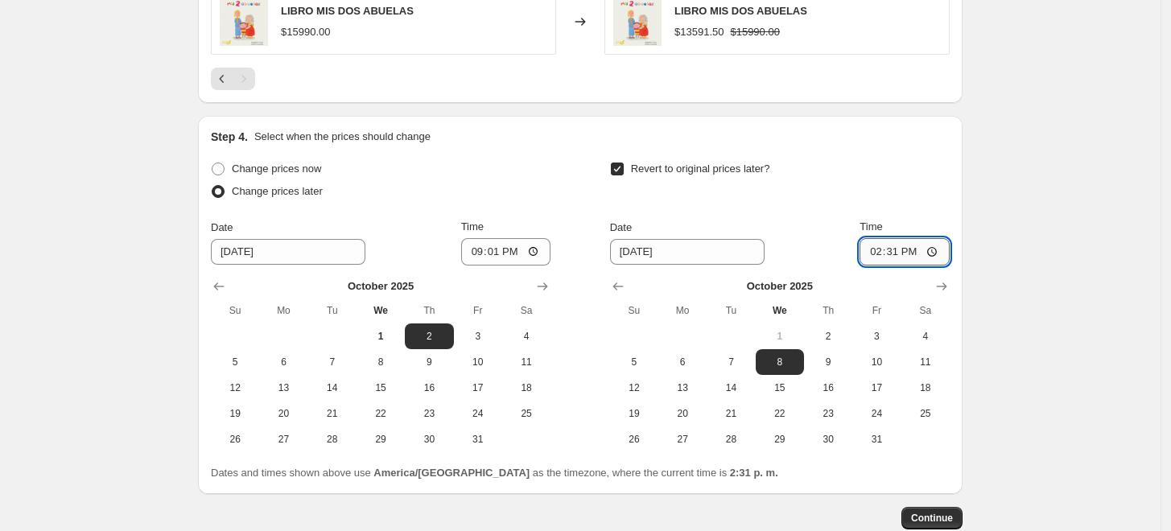
click at [908, 253] on input "14:31" at bounding box center [904, 251] width 90 height 27
click at [383, 339] on span "1" at bounding box center [380, 336] width 35 height 13
type input "[DATE]"
click at [938, 252] on input "14:31" at bounding box center [904, 251] width 90 height 27
type input "00:31"
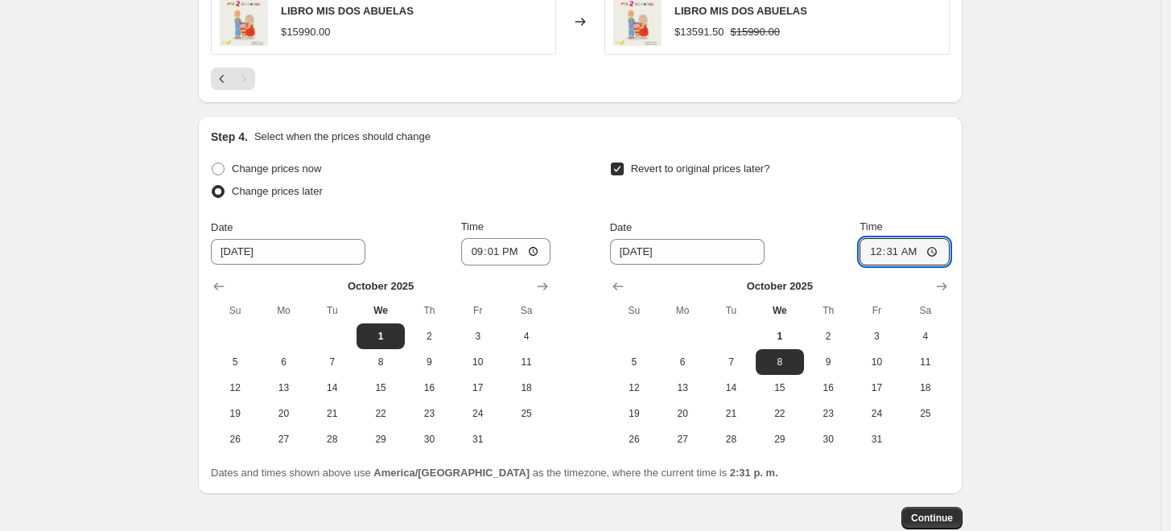
click at [888, 153] on div "Step 4. Select when the prices should change Change prices now Change prices la…" at bounding box center [580, 305] width 739 height 352
click at [926, 517] on span "Continue" at bounding box center [932, 518] width 42 height 13
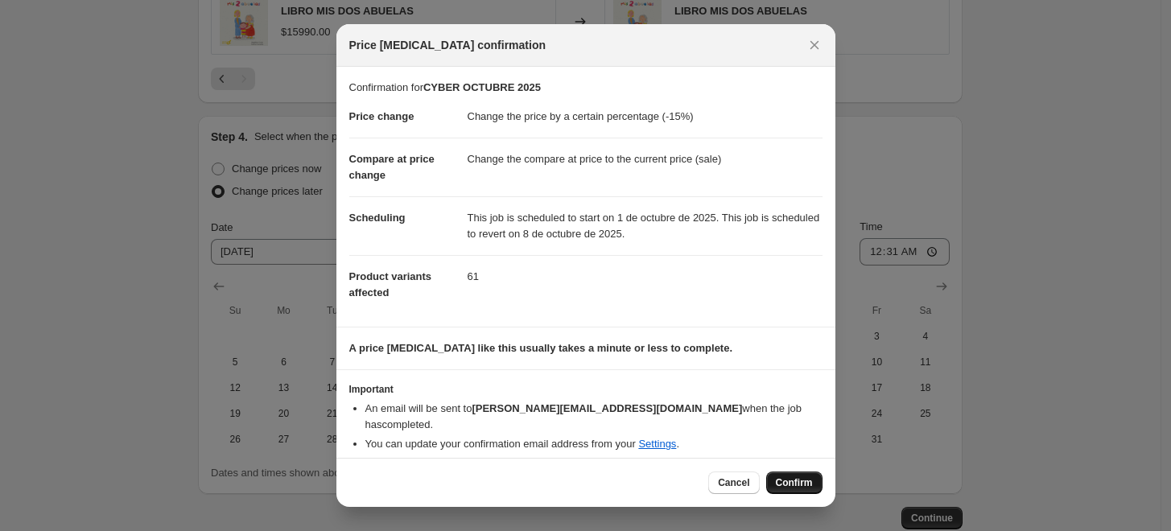
click at [798, 481] on span "Confirm" at bounding box center [794, 482] width 37 height 13
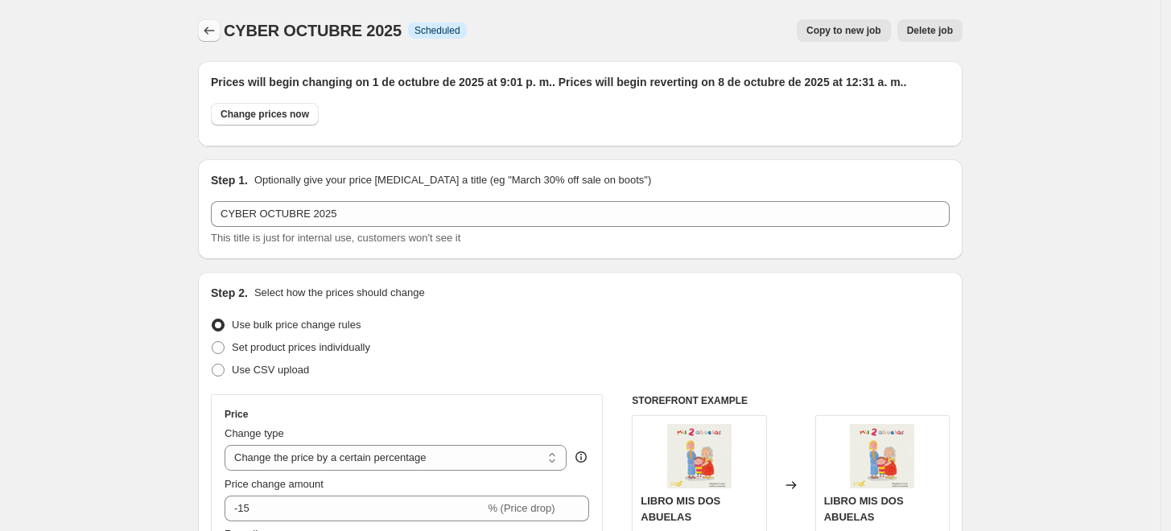
click at [211, 32] on icon "Price change jobs" at bounding box center [209, 31] width 10 height 8
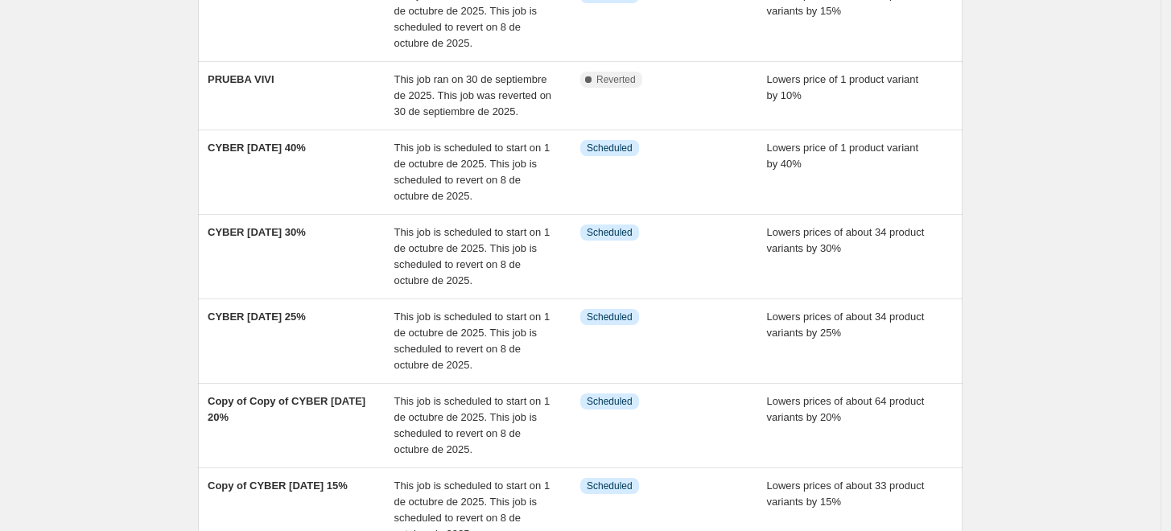
scroll to position [179, 0]
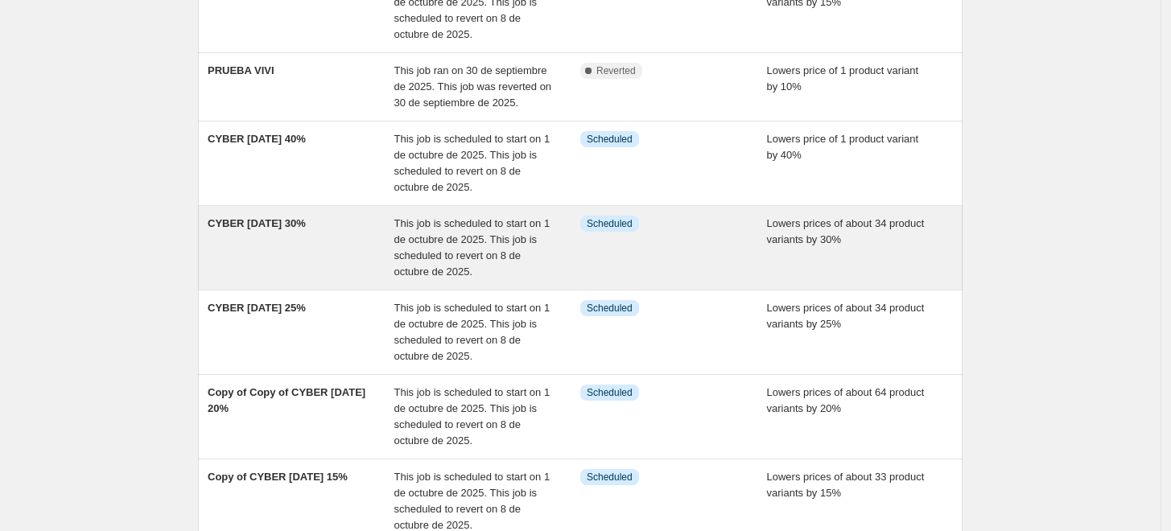
click at [277, 221] on span "CYBER [DATE] 30%" at bounding box center [257, 223] width 98 height 12
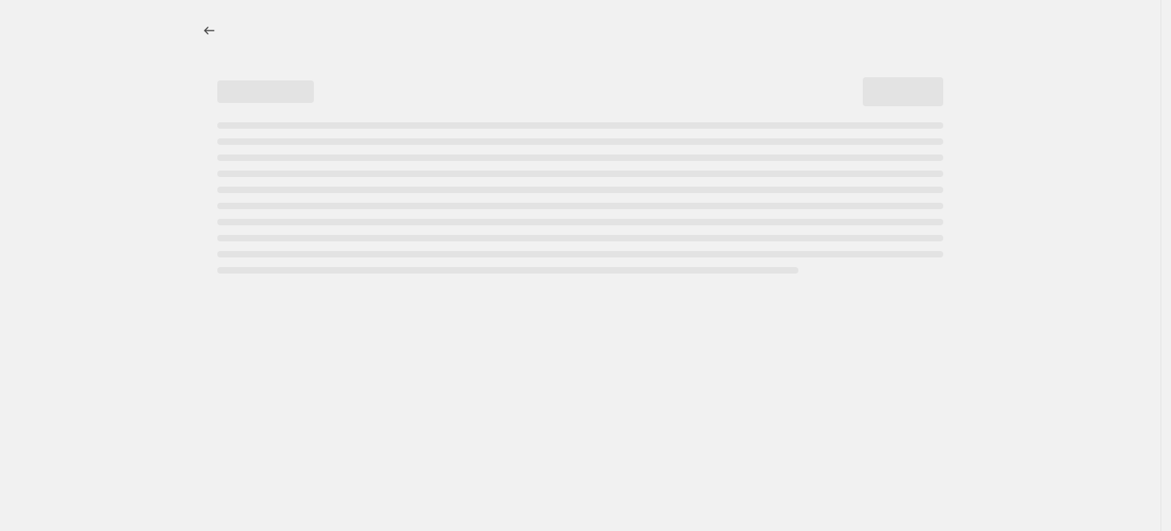
select select "percentage"
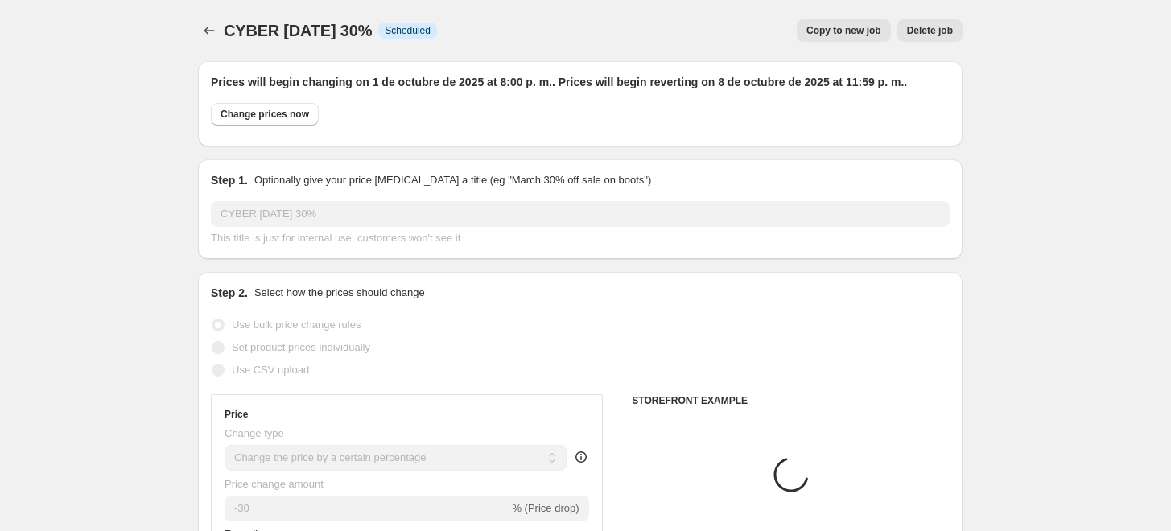
select select "product"
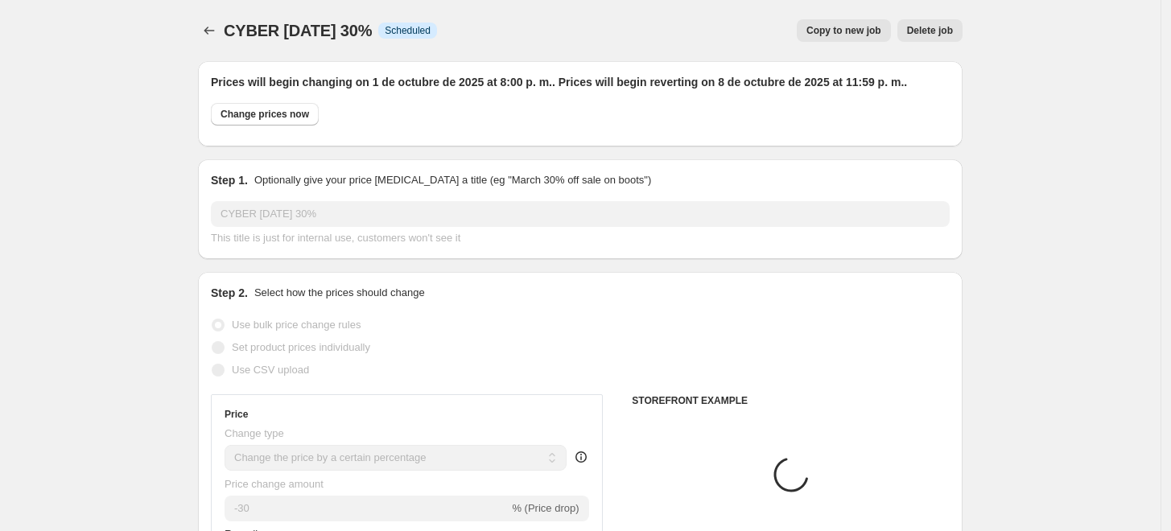
select select "product"
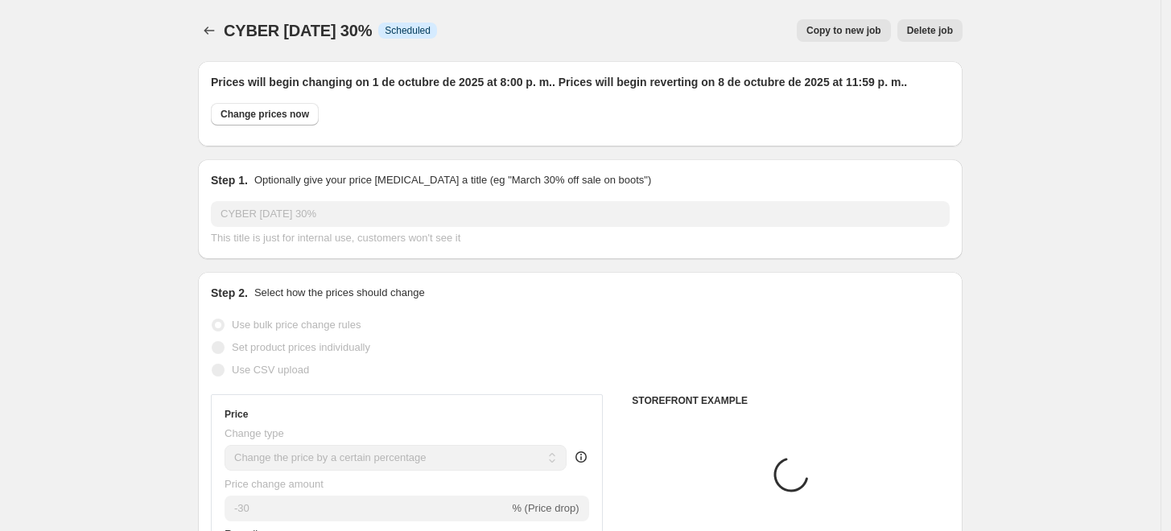
select select "product"
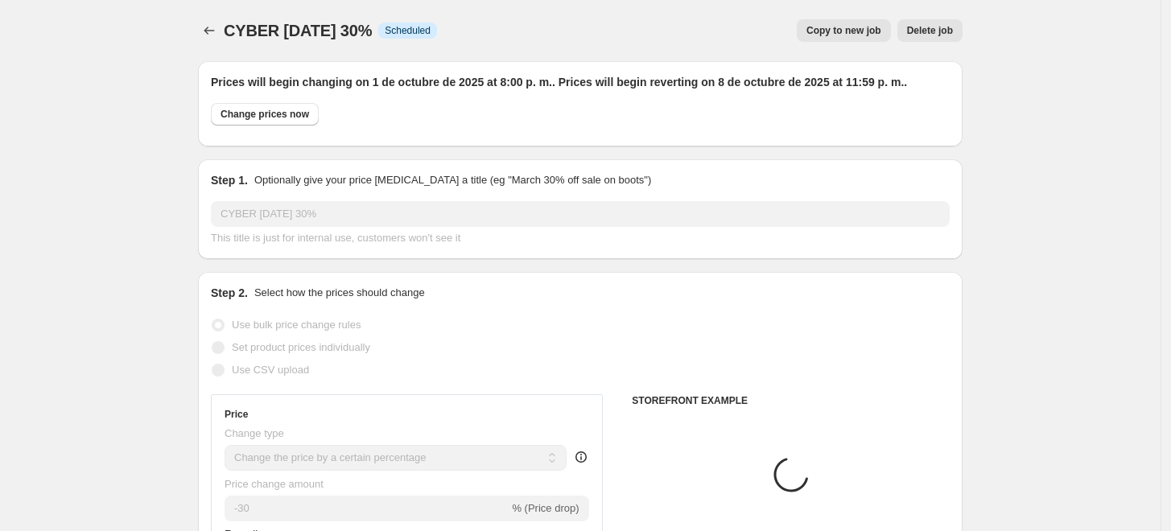
select select "product"
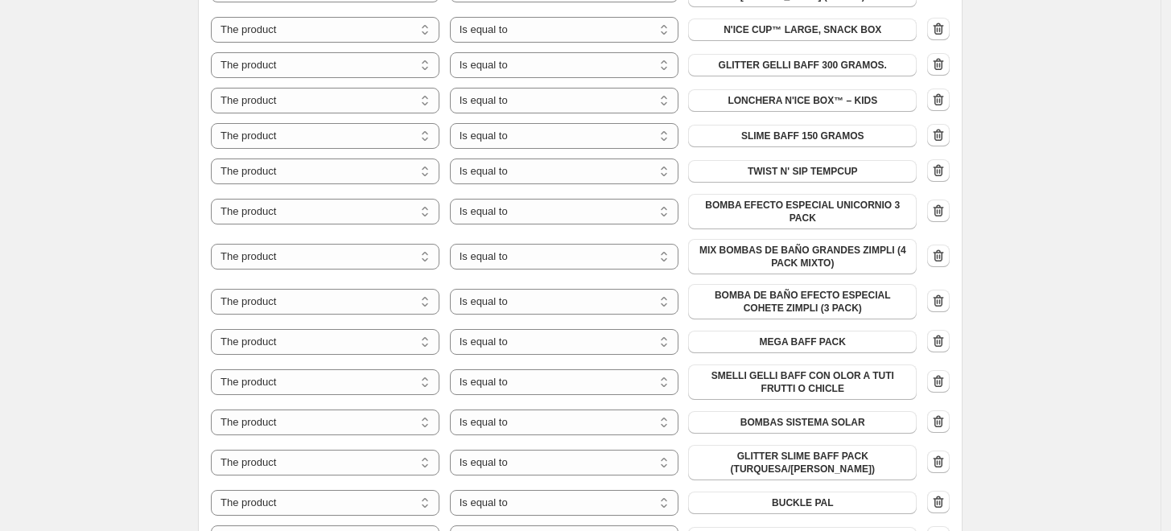
scroll to position [1251, 0]
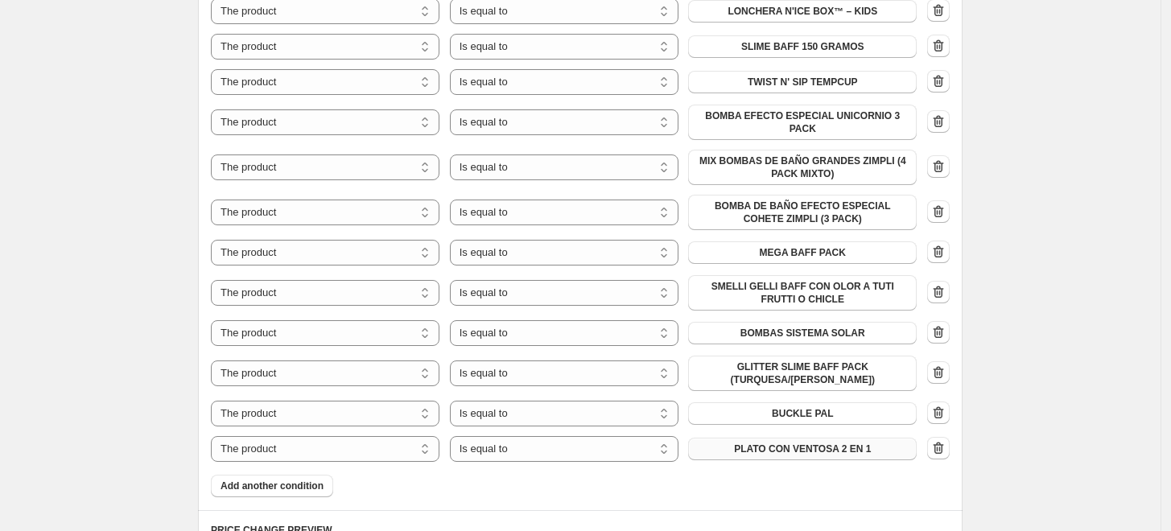
click at [814, 443] on span "PLATO CON VENTOSA 2 EN 1" at bounding box center [802, 449] width 137 height 13
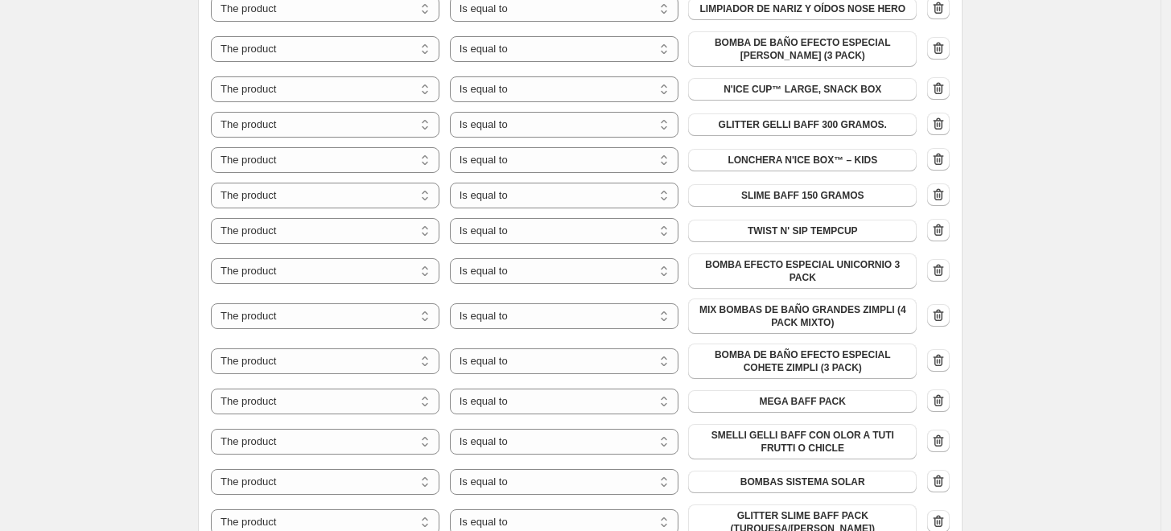
scroll to position [1073, 0]
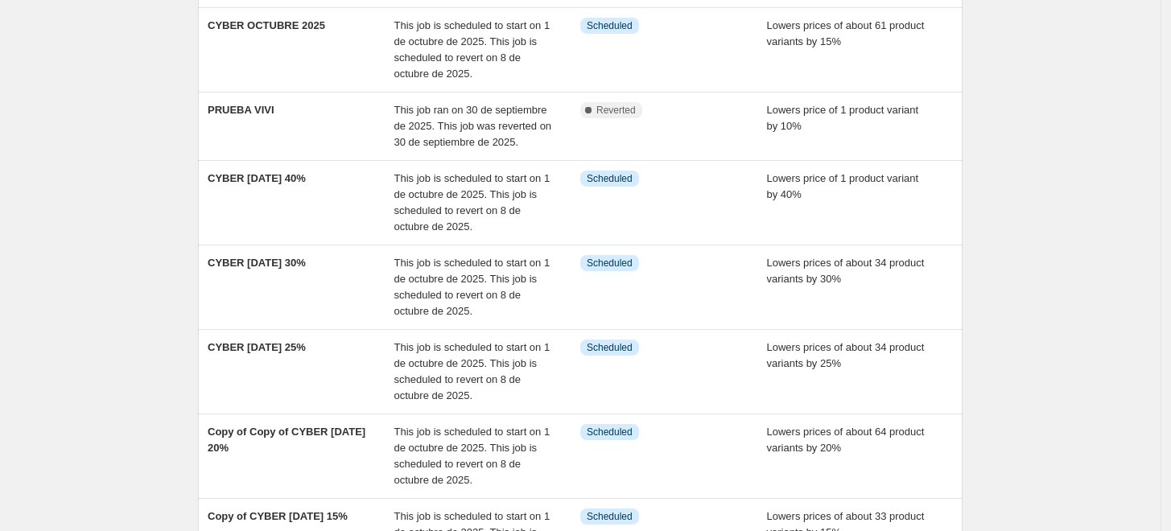
scroll to position [179, 0]
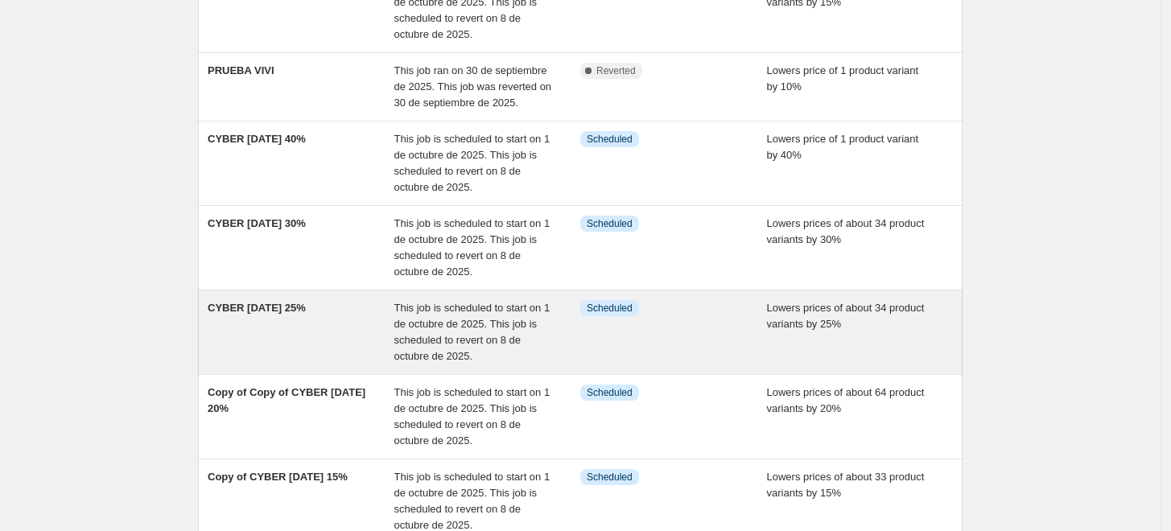
click at [438, 315] on div "This job is scheduled to start on 1 de octubre de 2025. This job is scheduled t…" at bounding box center [487, 332] width 187 height 64
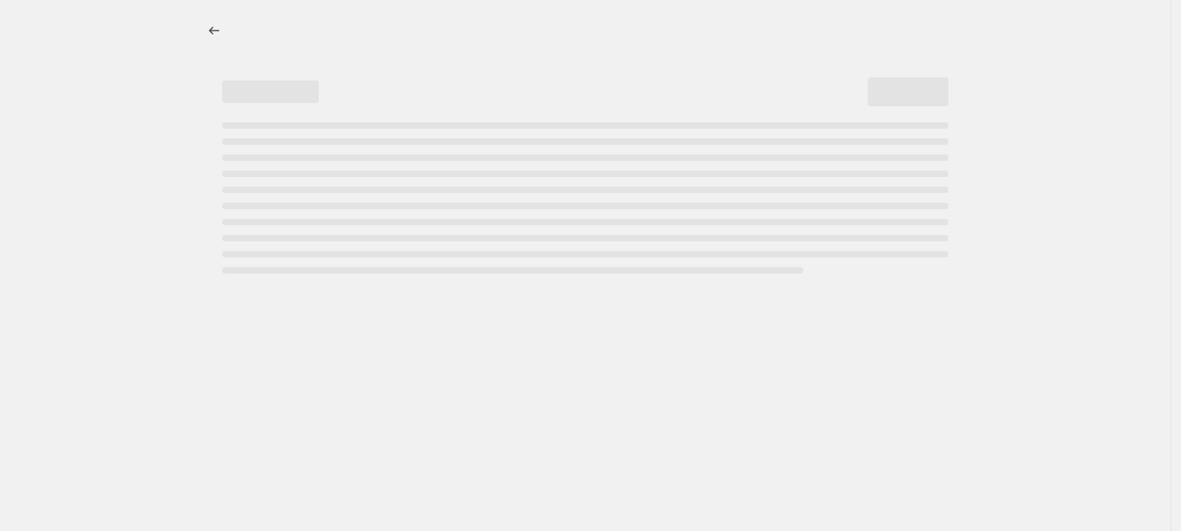
select select "percentage"
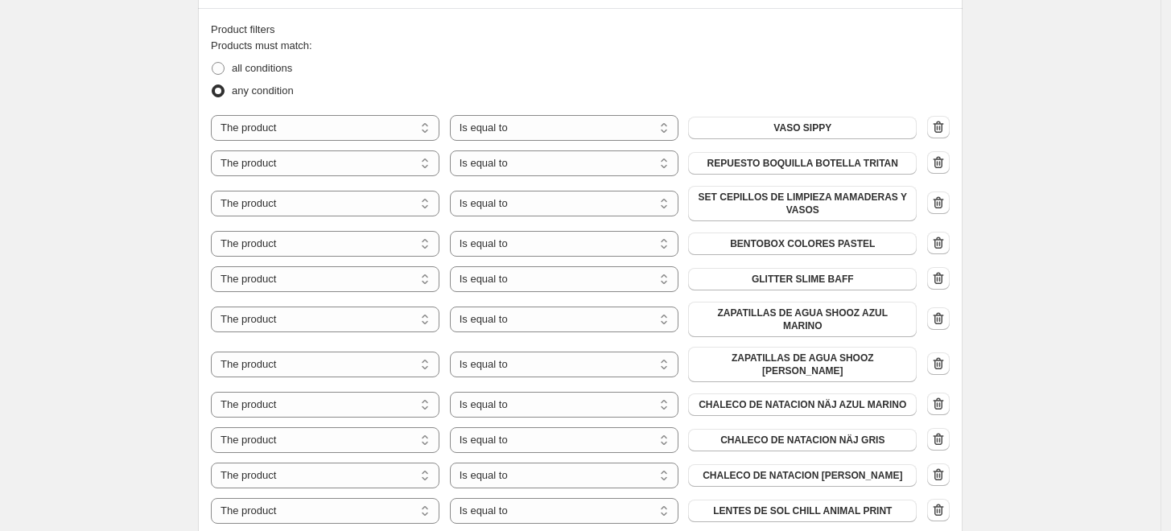
scroll to position [1073, 0]
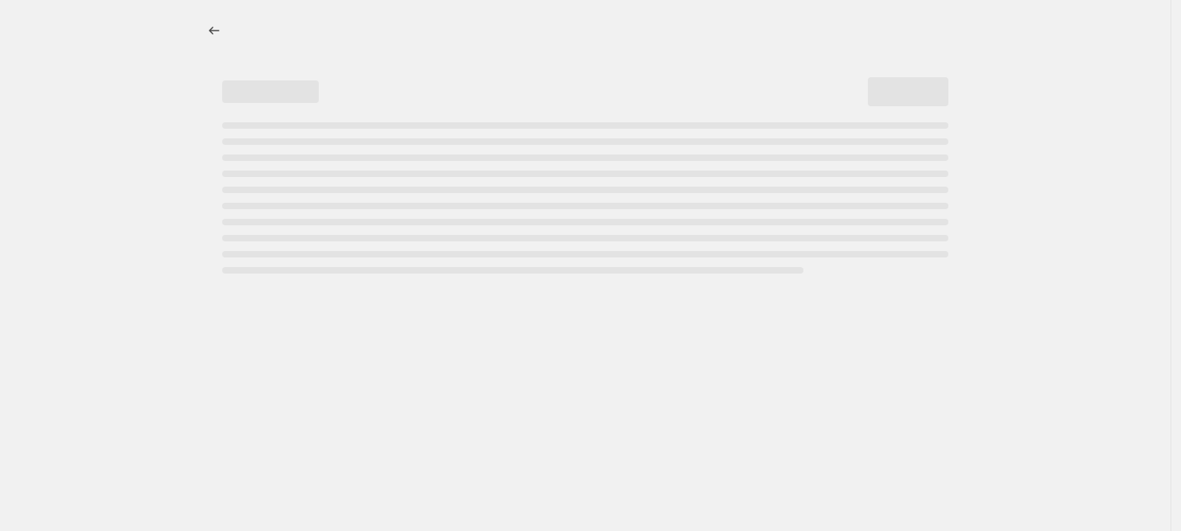
select select "percentage"
